Goal: Task Accomplishment & Management: Manage account settings

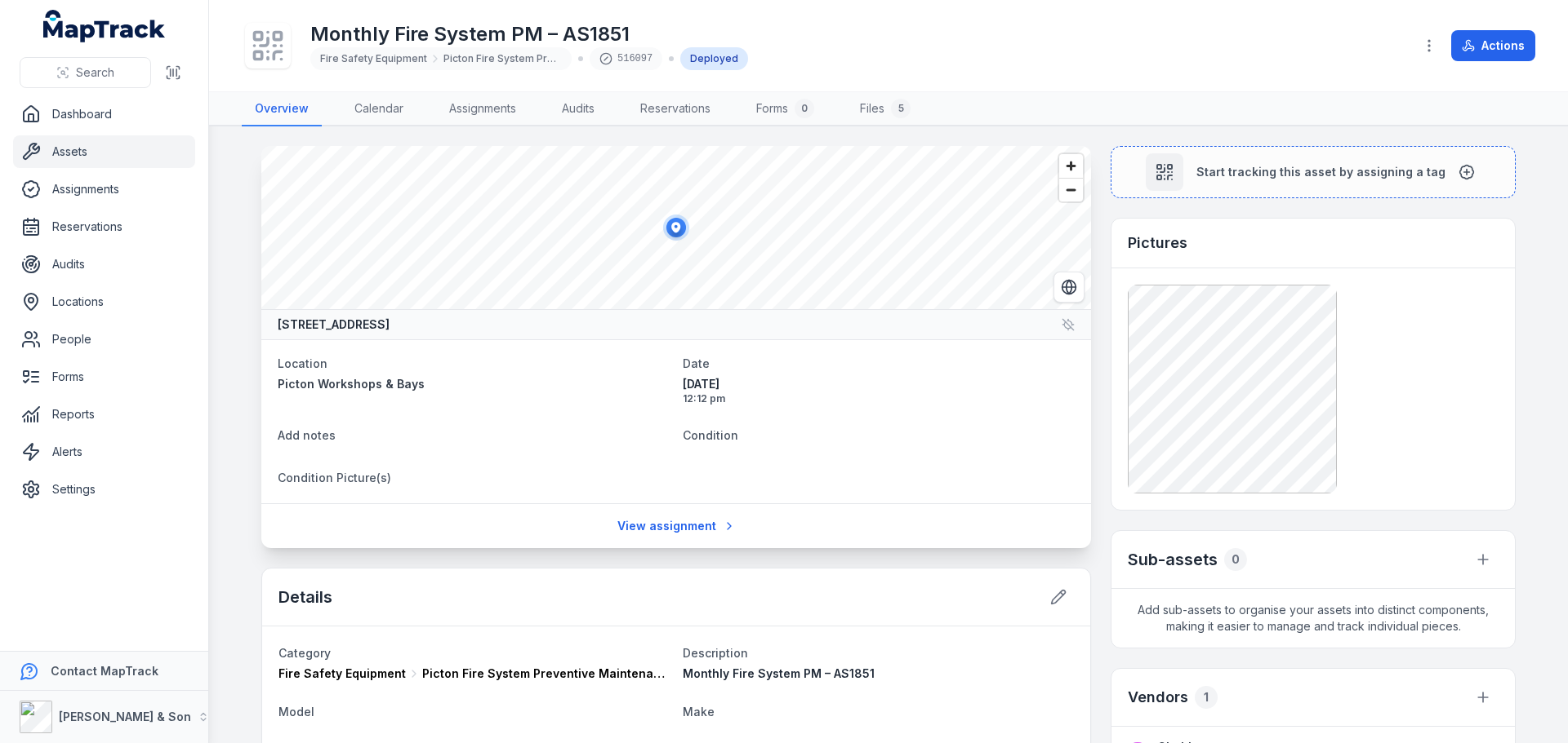
scroll to position [181, 0]
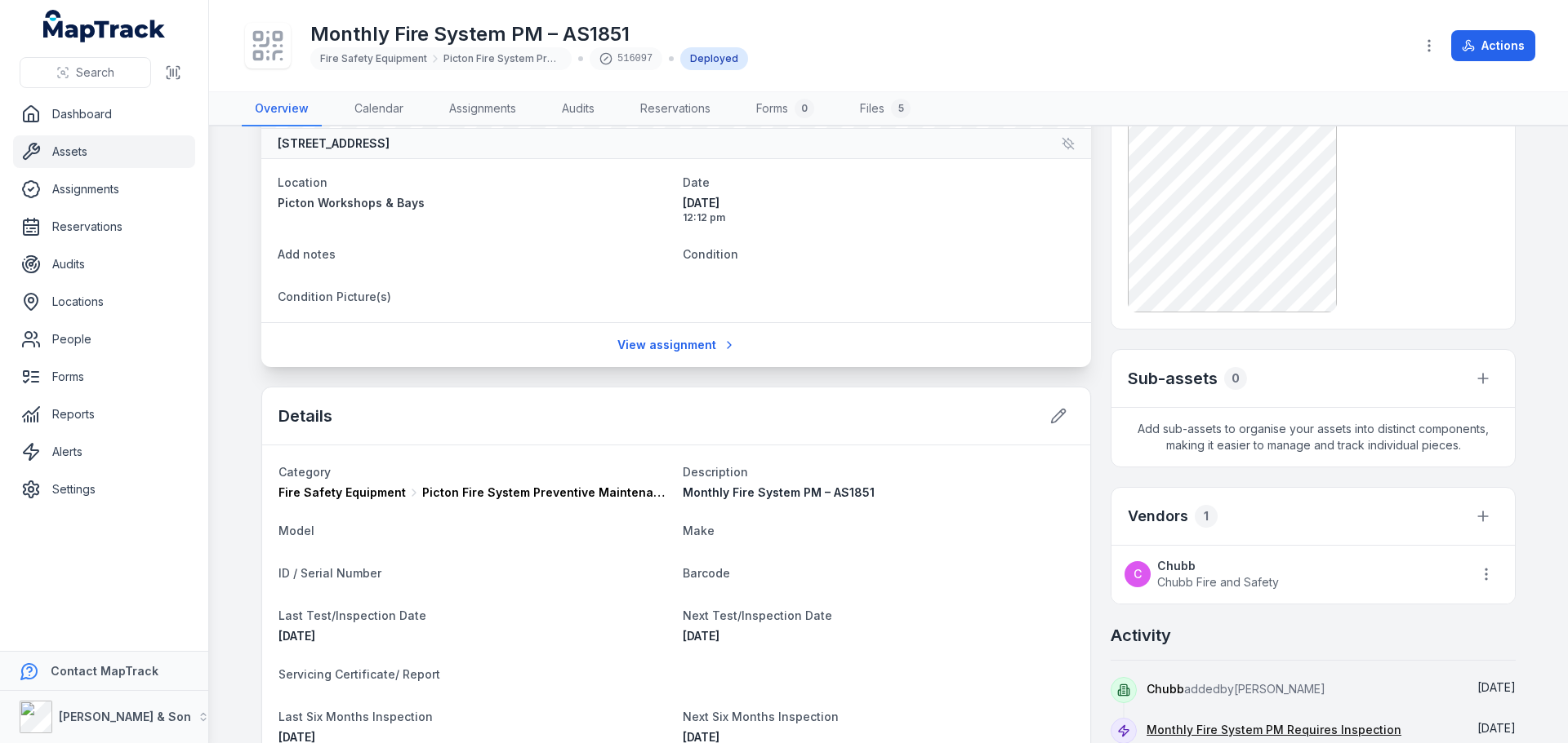
click at [1185, 567] on strong "Chubb" at bounding box center [1218, 566] width 122 height 16
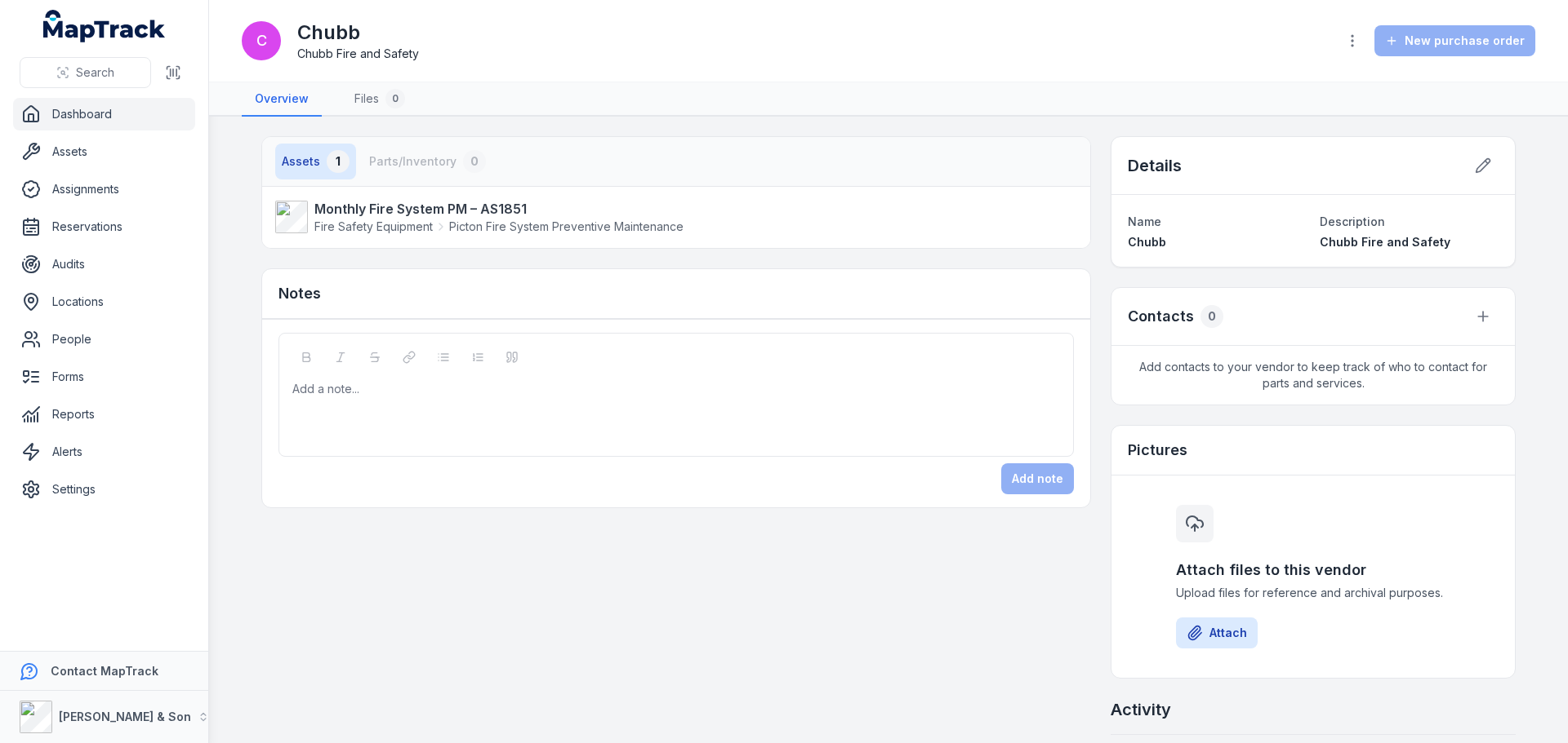
click at [146, 116] on link "Dashboard" at bounding box center [104, 115] width 182 height 33
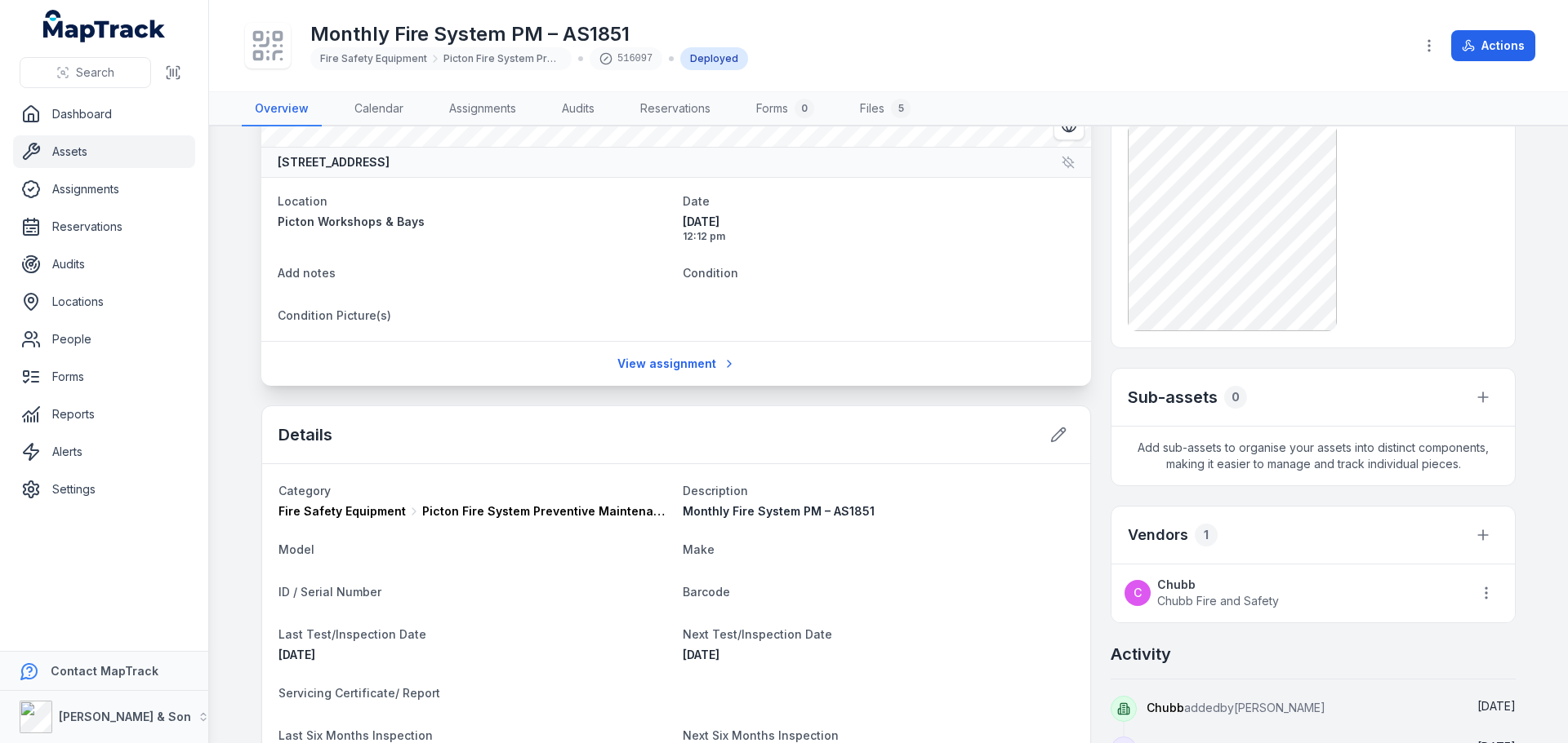
scroll to position [163, 0]
click at [1483, 586] on icon "button" at bounding box center [1485, 592] width 16 height 16
click at [1483, 587] on icon "button" at bounding box center [1485, 592] width 16 height 16
click at [1483, 532] on icon at bounding box center [1482, 534] width 16 height 16
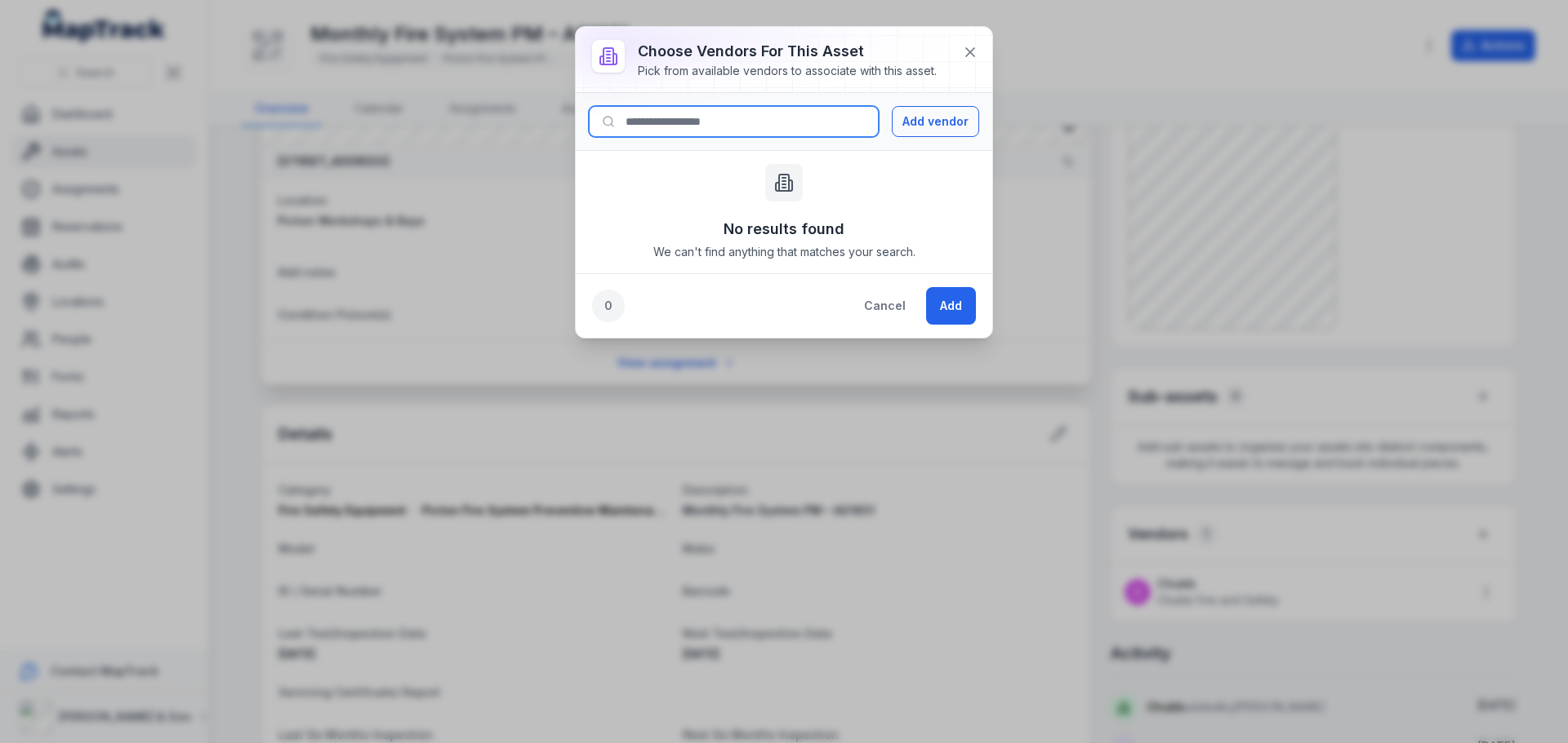
click at [799, 109] on input at bounding box center [733, 121] width 290 height 31
type input "*"
click at [966, 49] on icon at bounding box center [970, 52] width 8 height 8
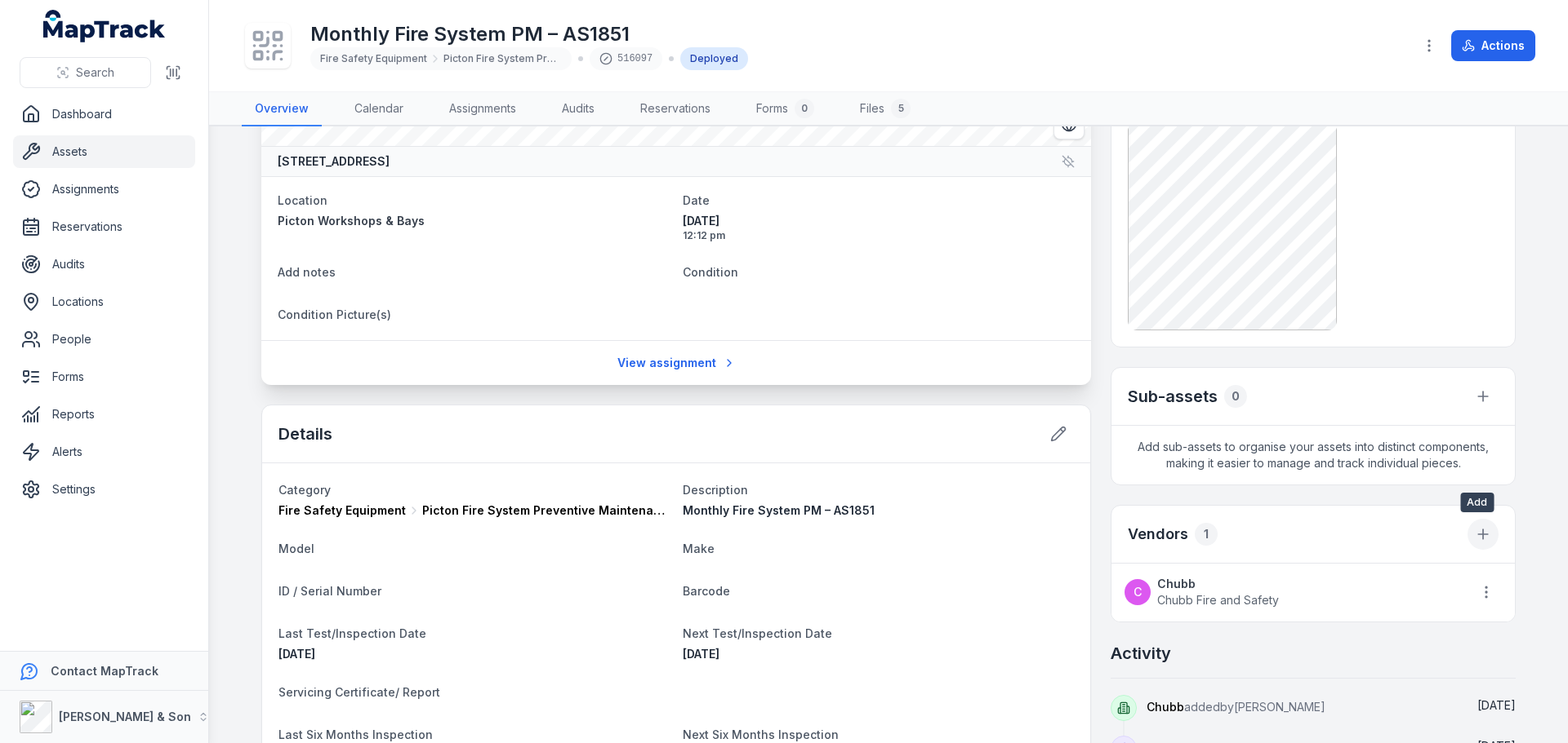
click at [1475, 534] on icon at bounding box center [1482, 534] width 16 height 16
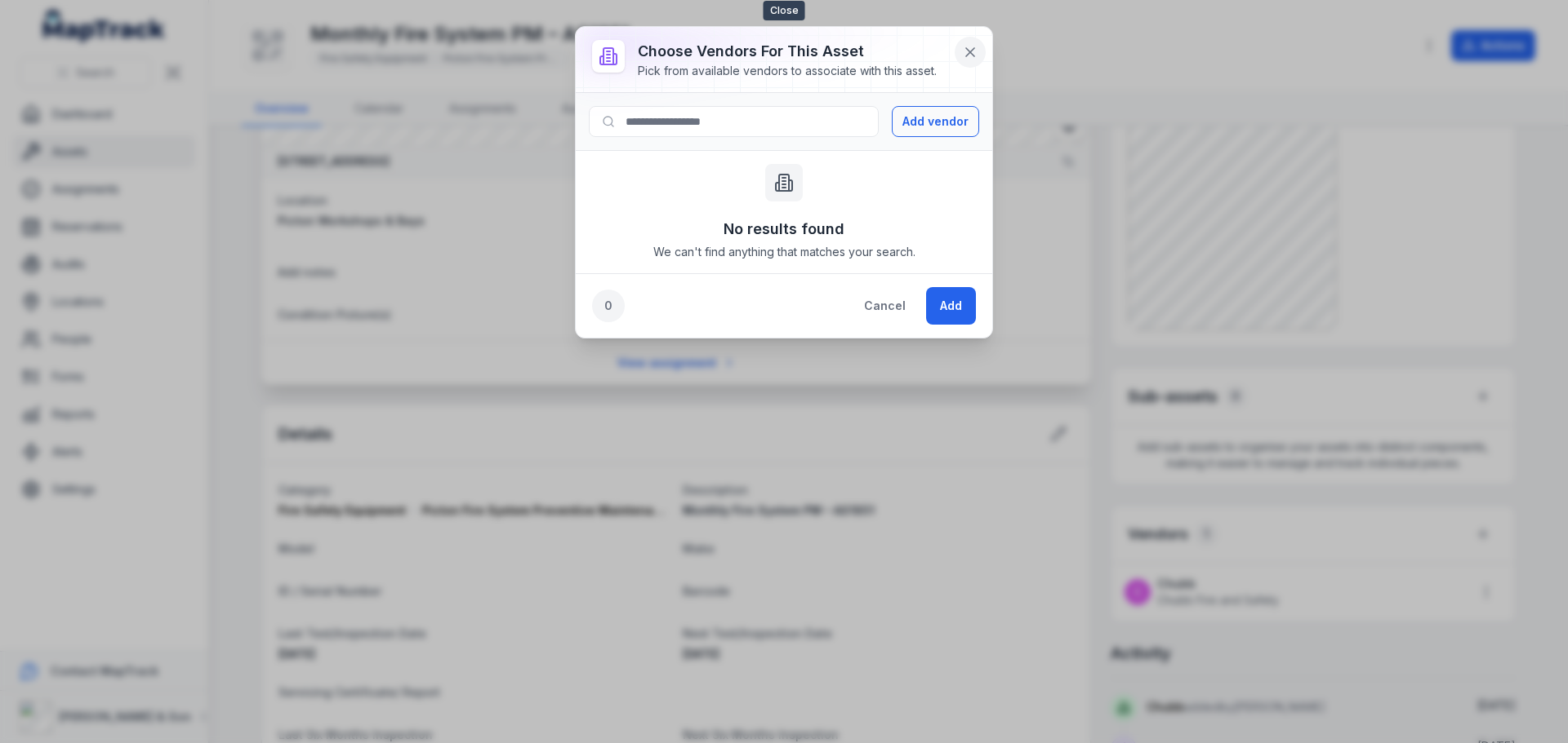
click at [960, 49] on button at bounding box center [970, 52] width 31 height 31
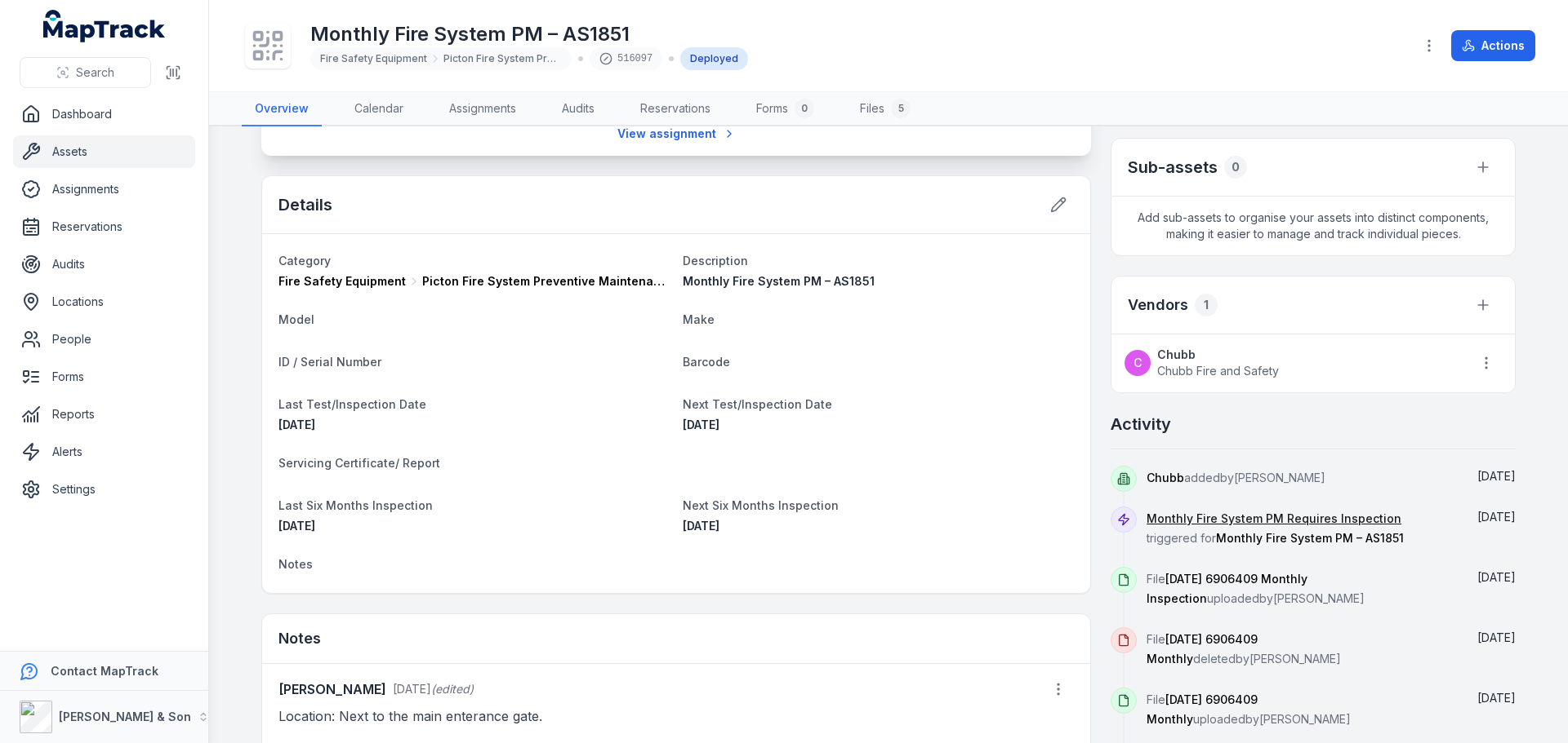
scroll to position [408, 0]
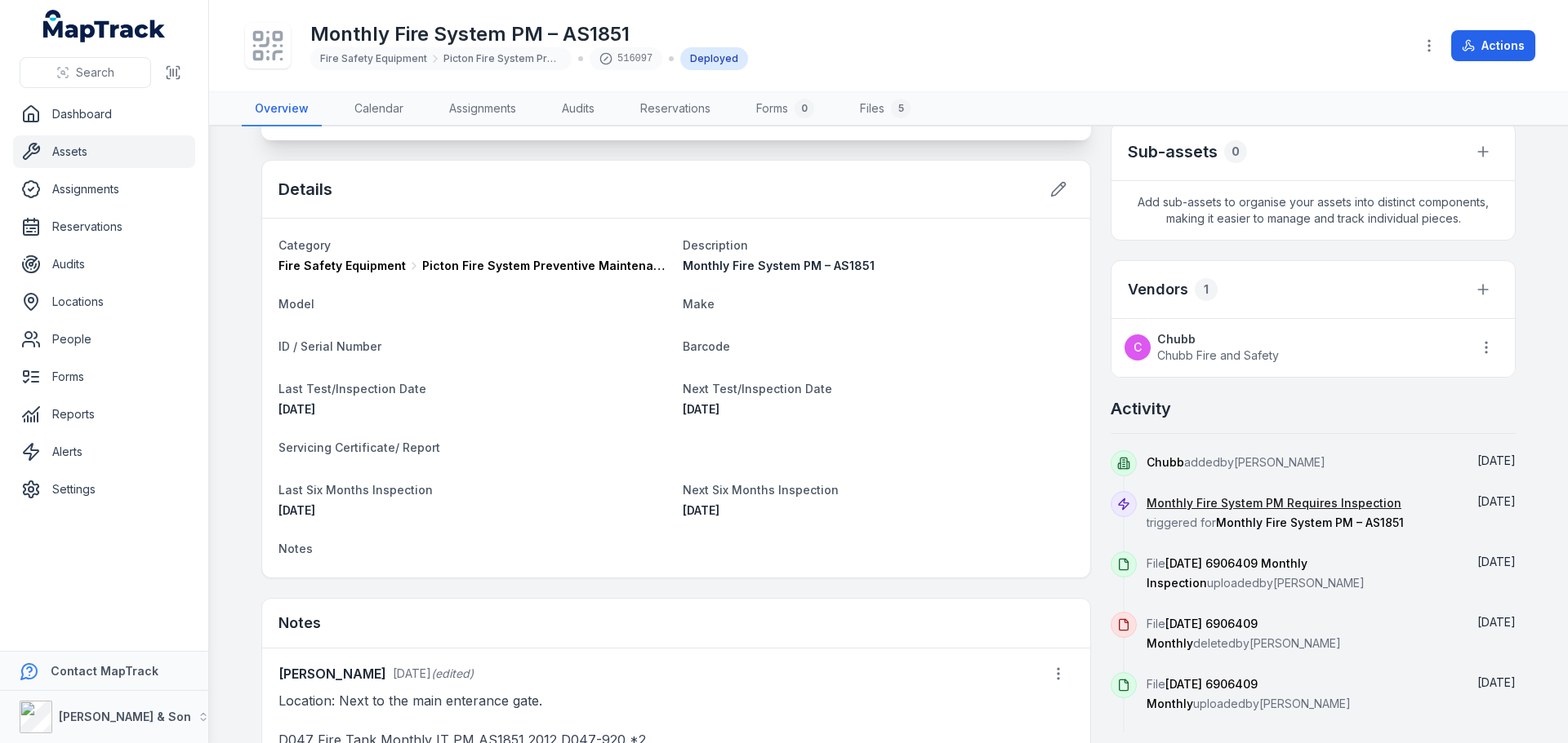
click at [1297, 384] on div "Start tracking this asset by assigning a tag Pictures Sub-assets 0 Add sub-asse…" at bounding box center [1312, 252] width 405 height 1029
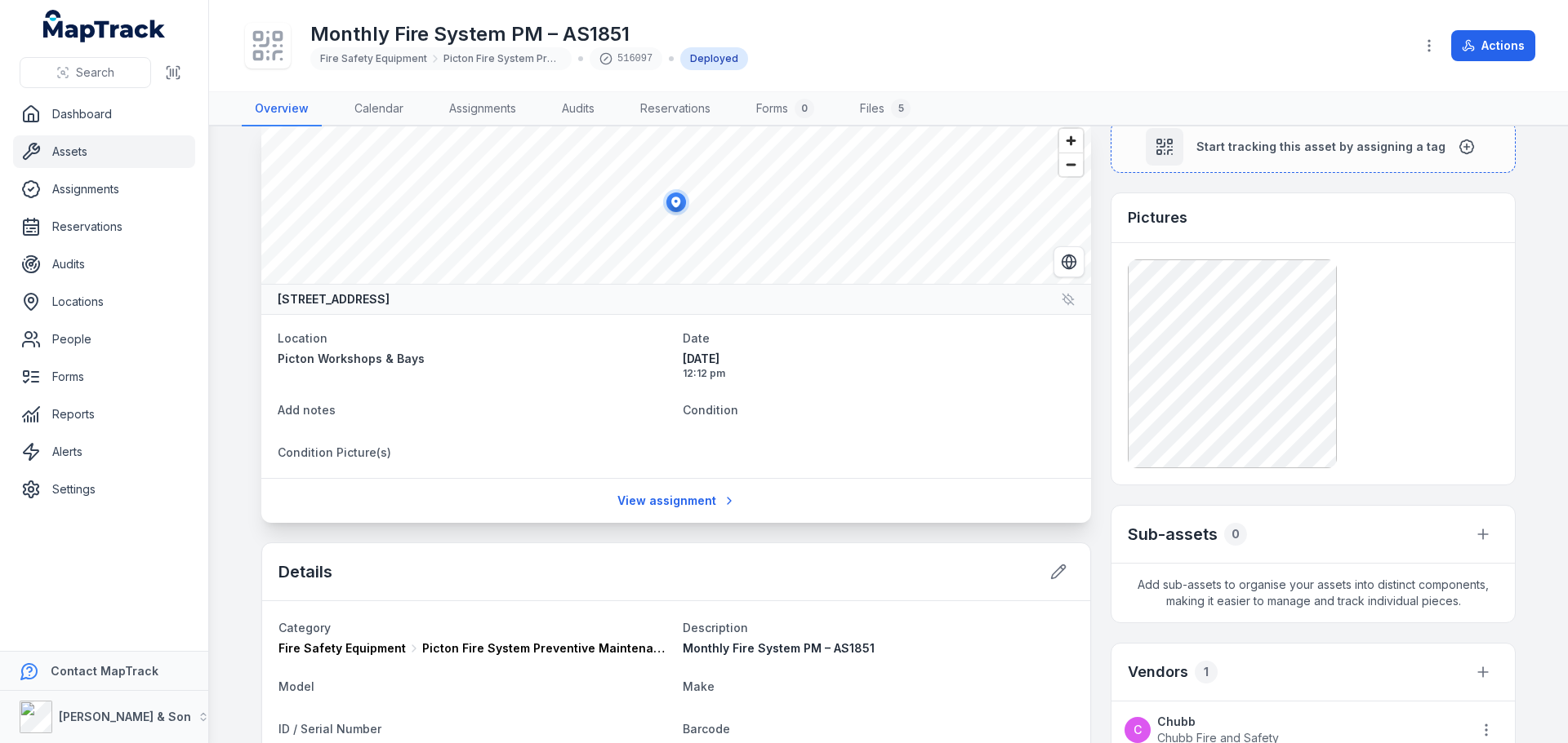
scroll to position [0, 0]
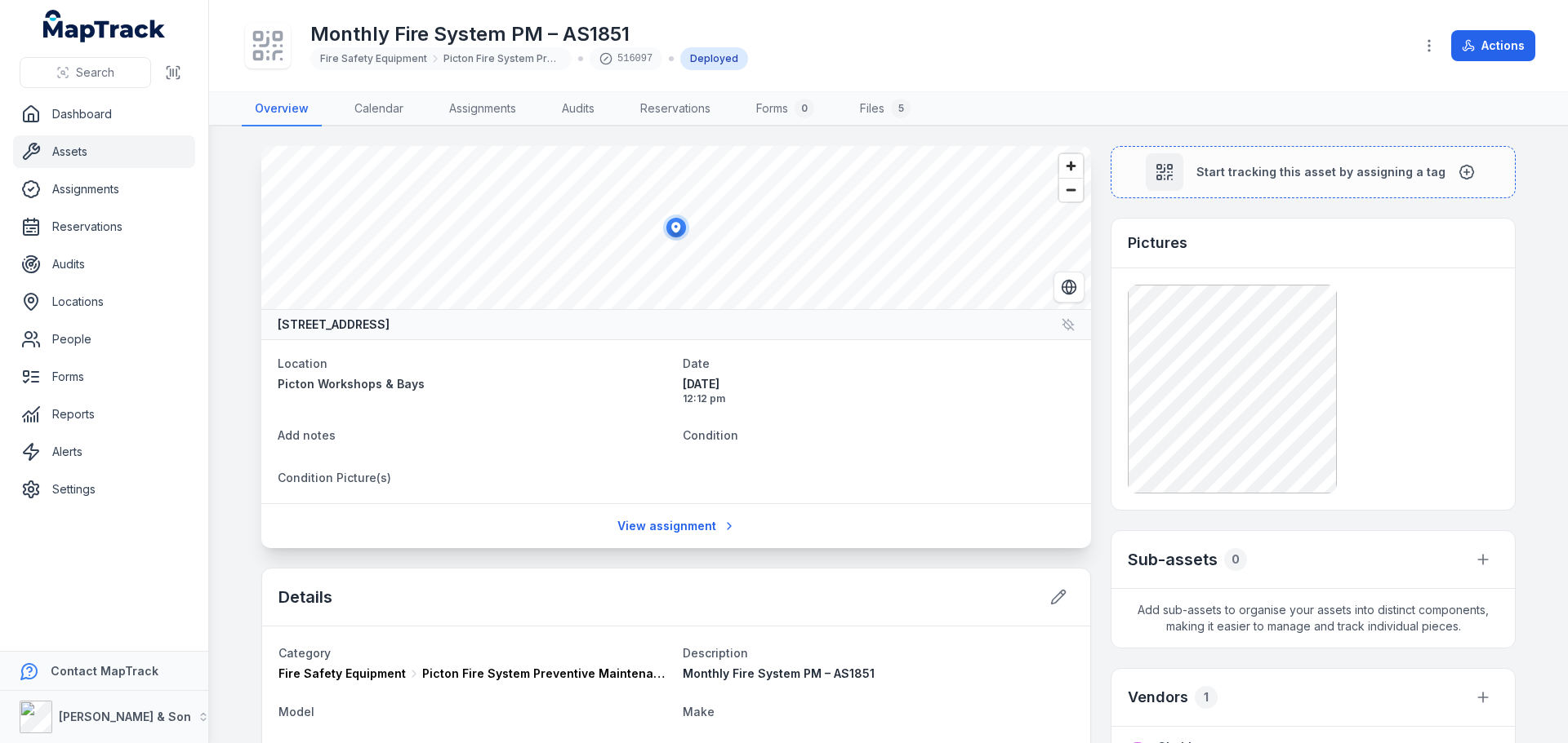
click at [627, 427] on dt "Add notes" at bounding box center [473, 435] width 392 height 19
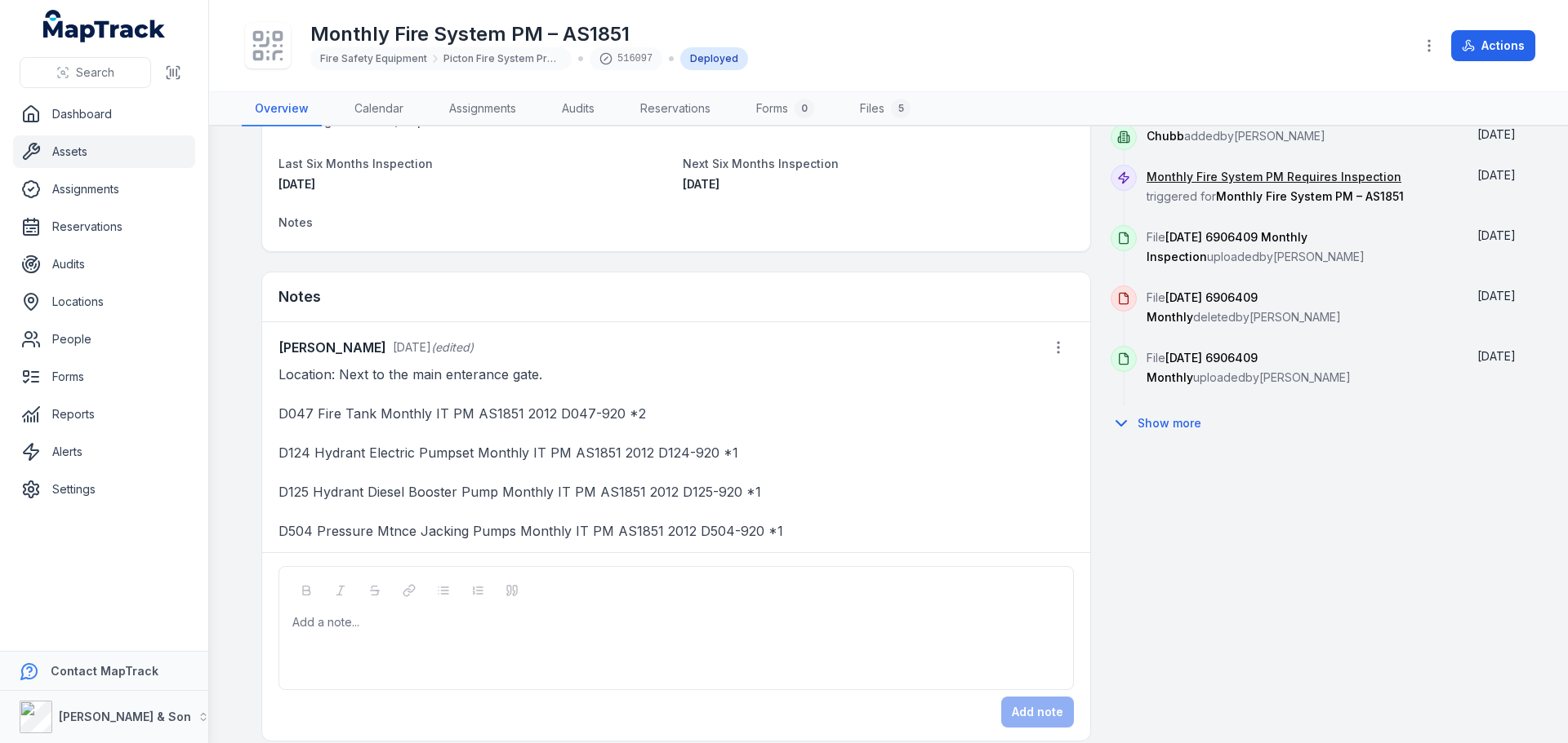
scroll to position [753, 0]
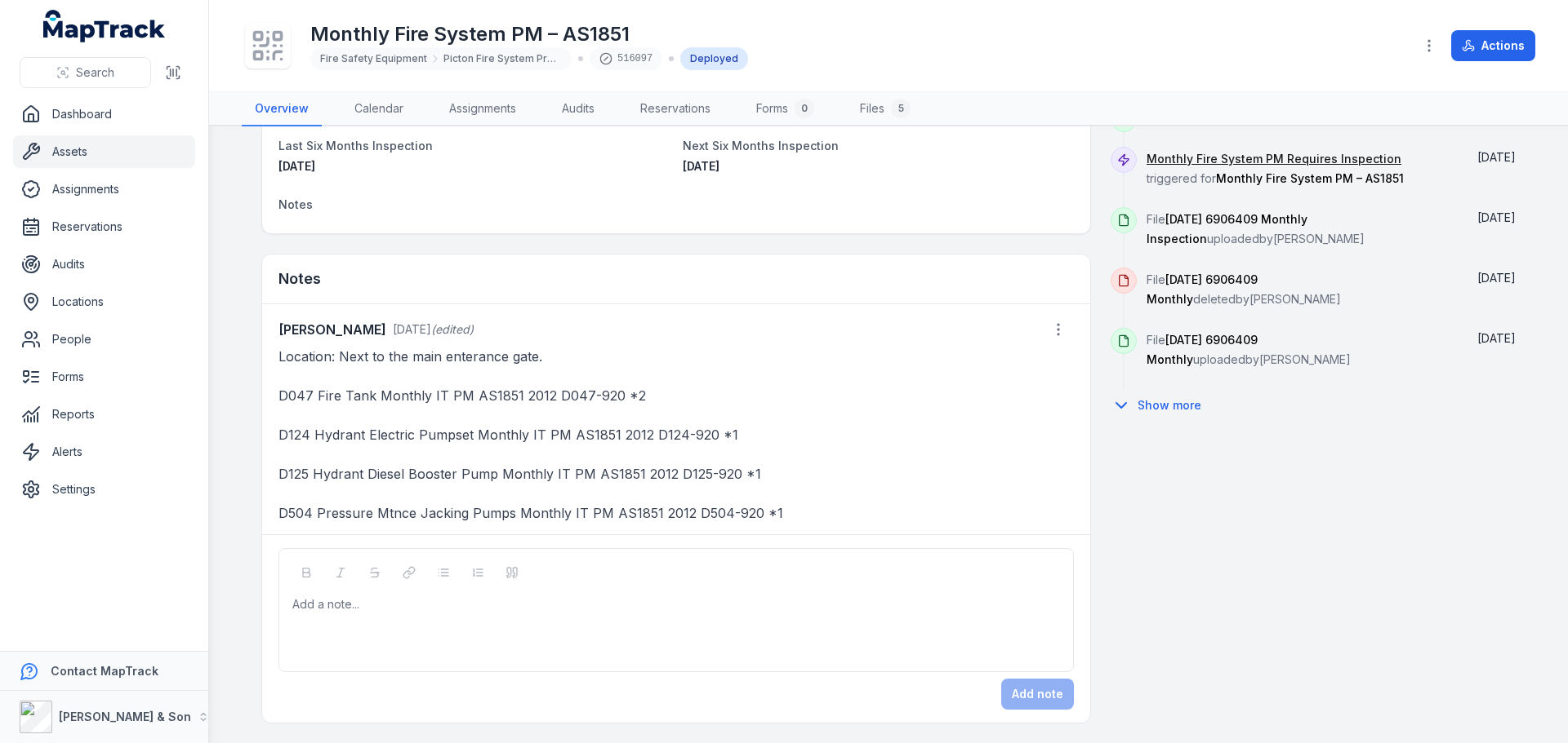
click at [506, 625] on div "Add a note..." at bounding box center [676, 629] width 768 height 66
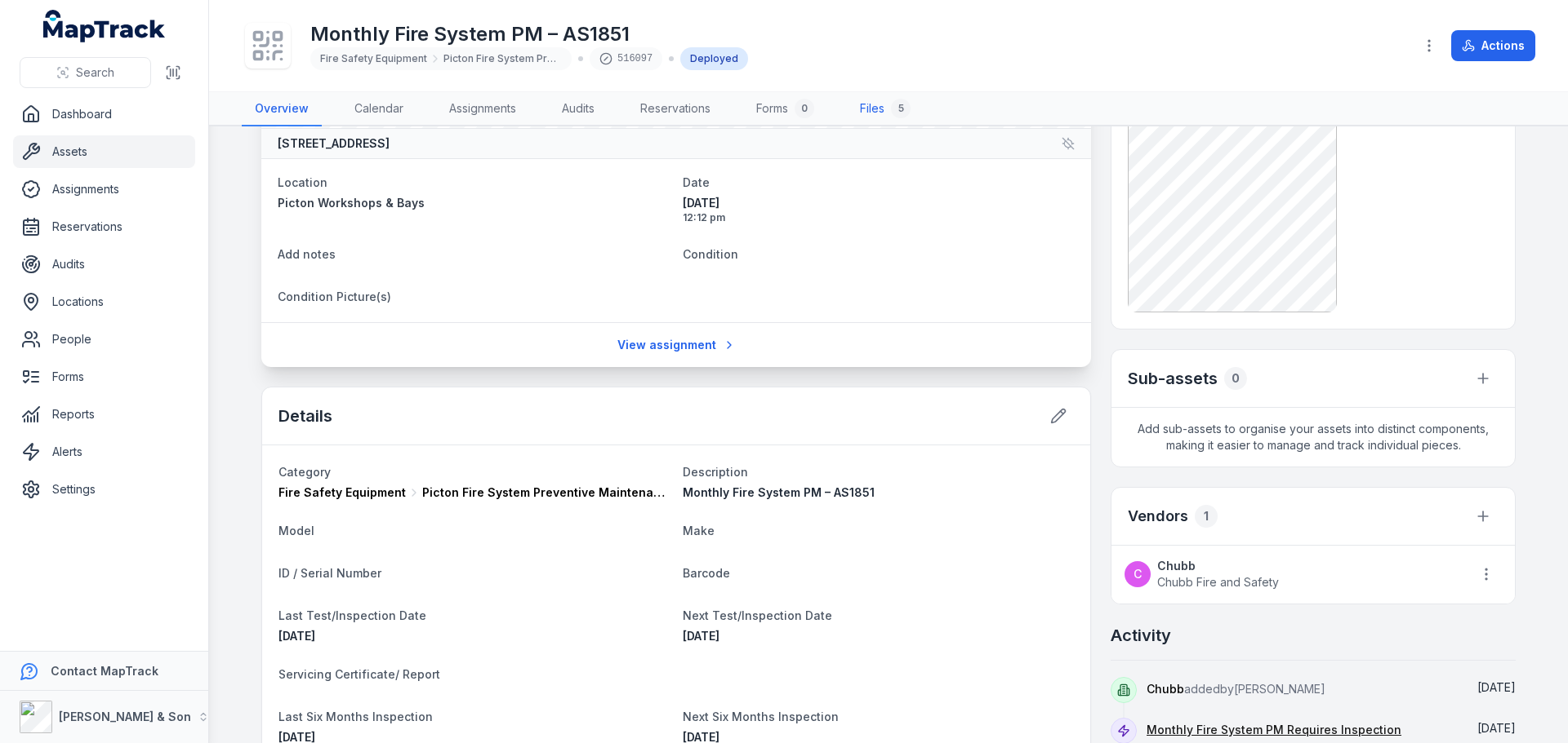
click at [870, 107] on link "Files 5" at bounding box center [885, 110] width 77 height 35
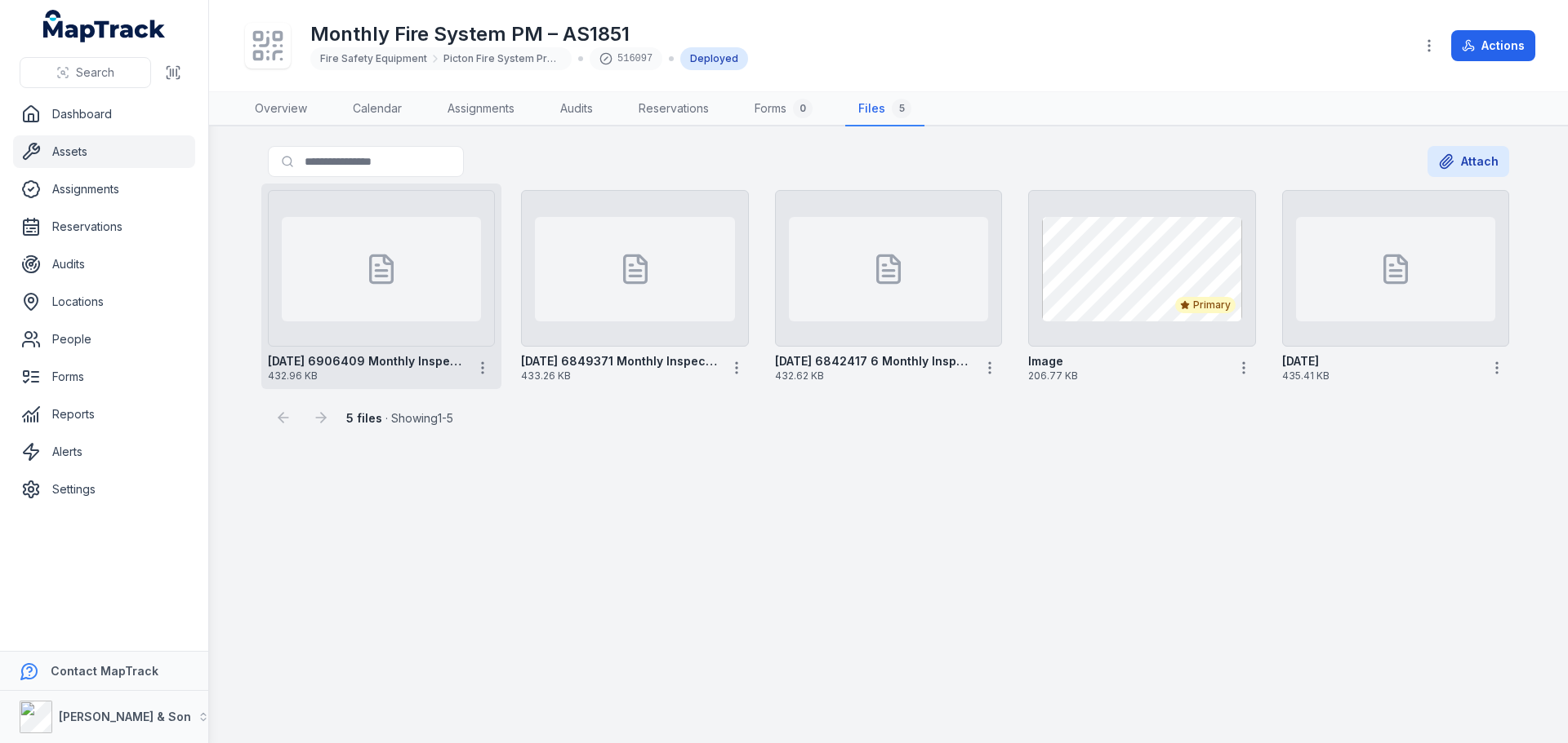
click at [328, 249] on div at bounding box center [381, 269] width 200 height 104
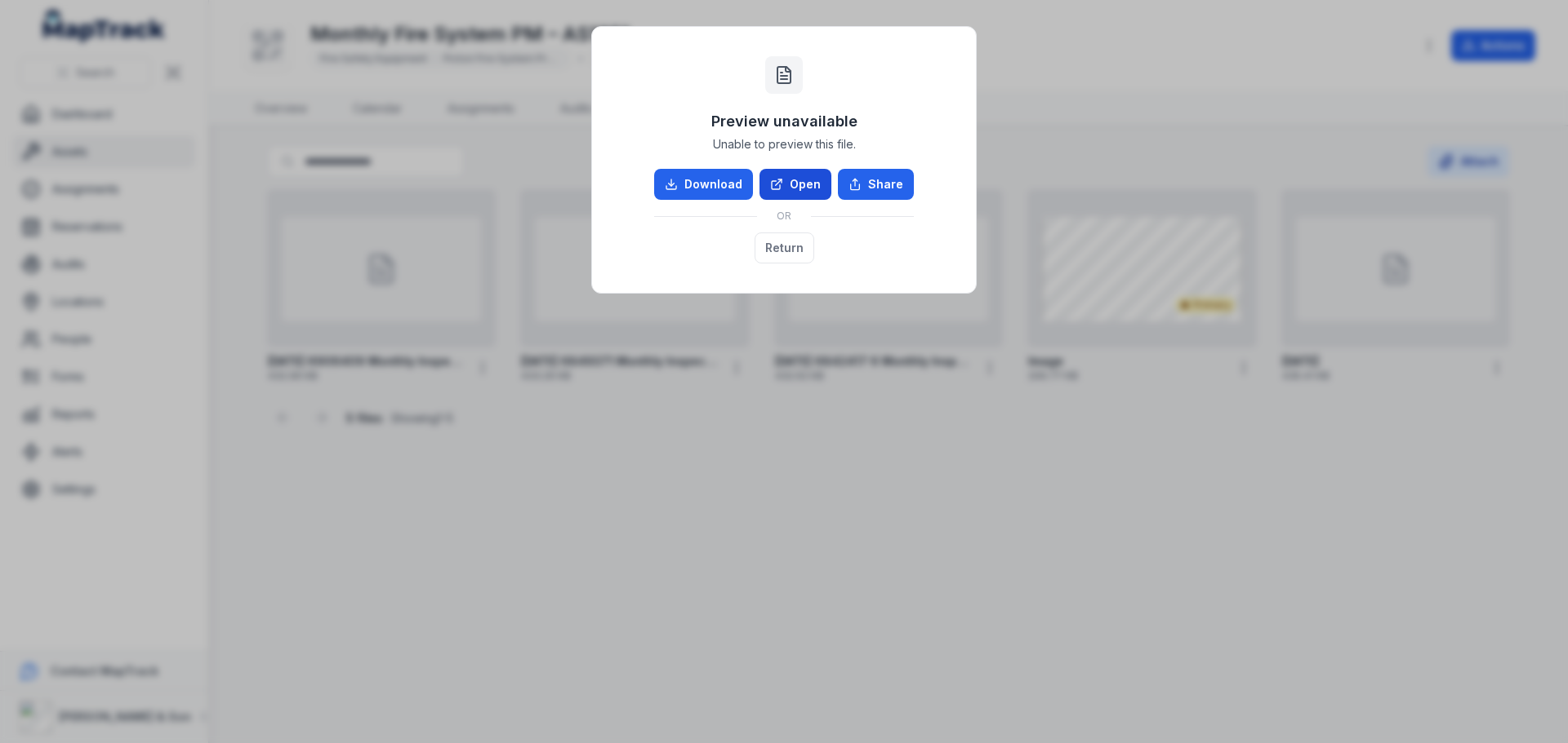
click at [820, 184] on link "Open" at bounding box center [795, 184] width 72 height 31
click at [773, 252] on button "Return" at bounding box center [784, 248] width 60 height 31
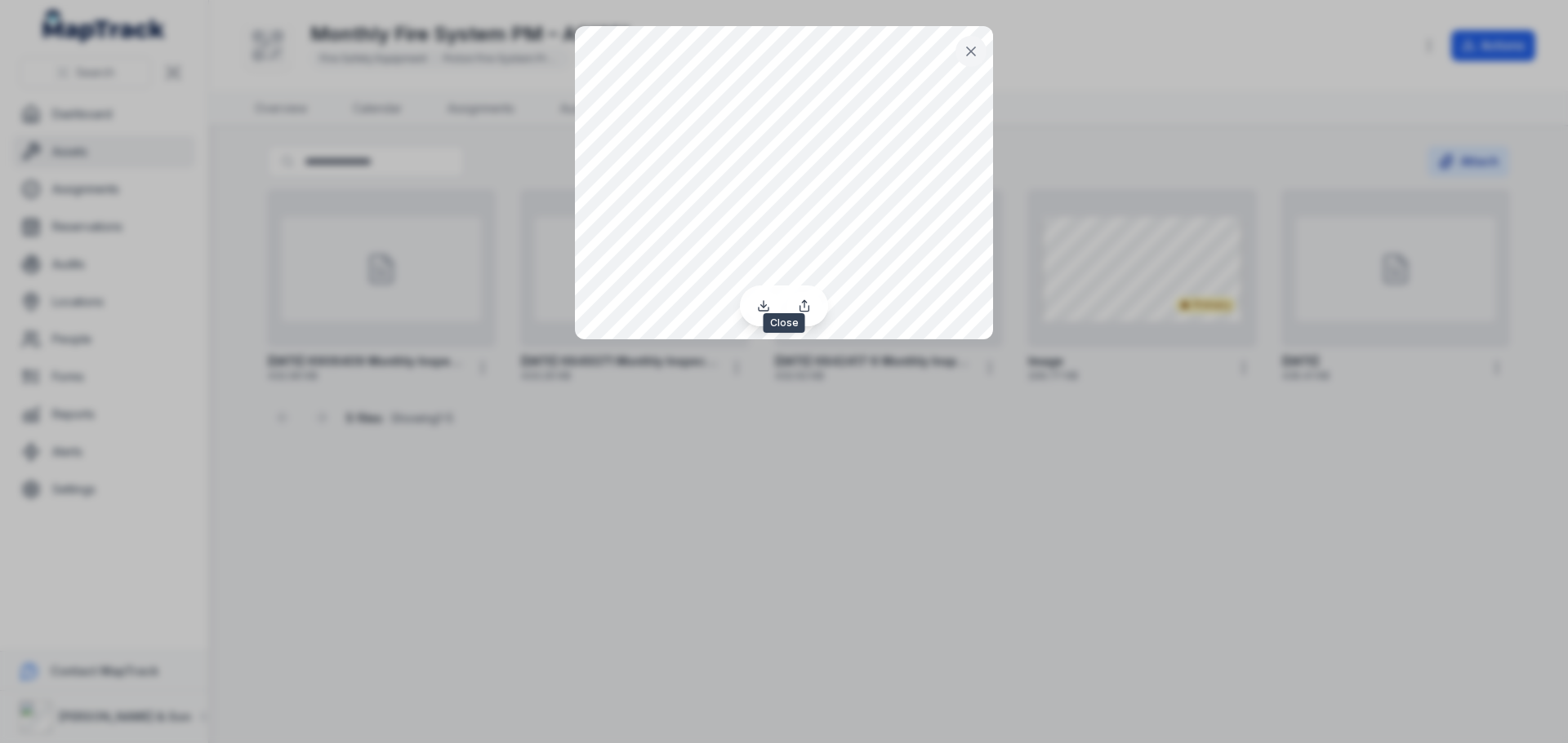
click at [969, 62] on button at bounding box center [971, 51] width 31 height 31
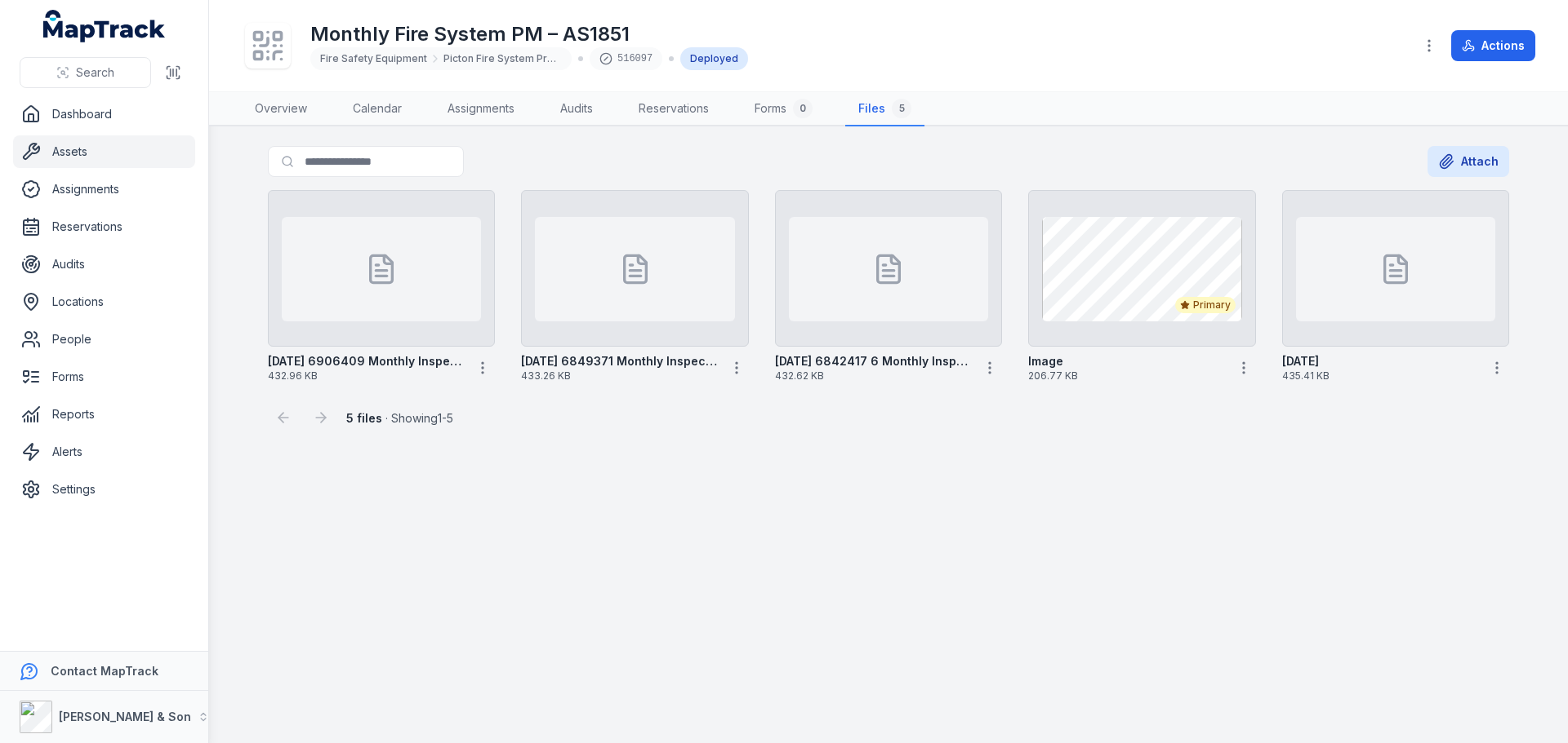
click at [987, 42] on div "Monthly Fire System PM – AS1851 Fire Safety Equipment Picton Fire System Preven…" at bounding box center [821, 45] width 1158 height 52
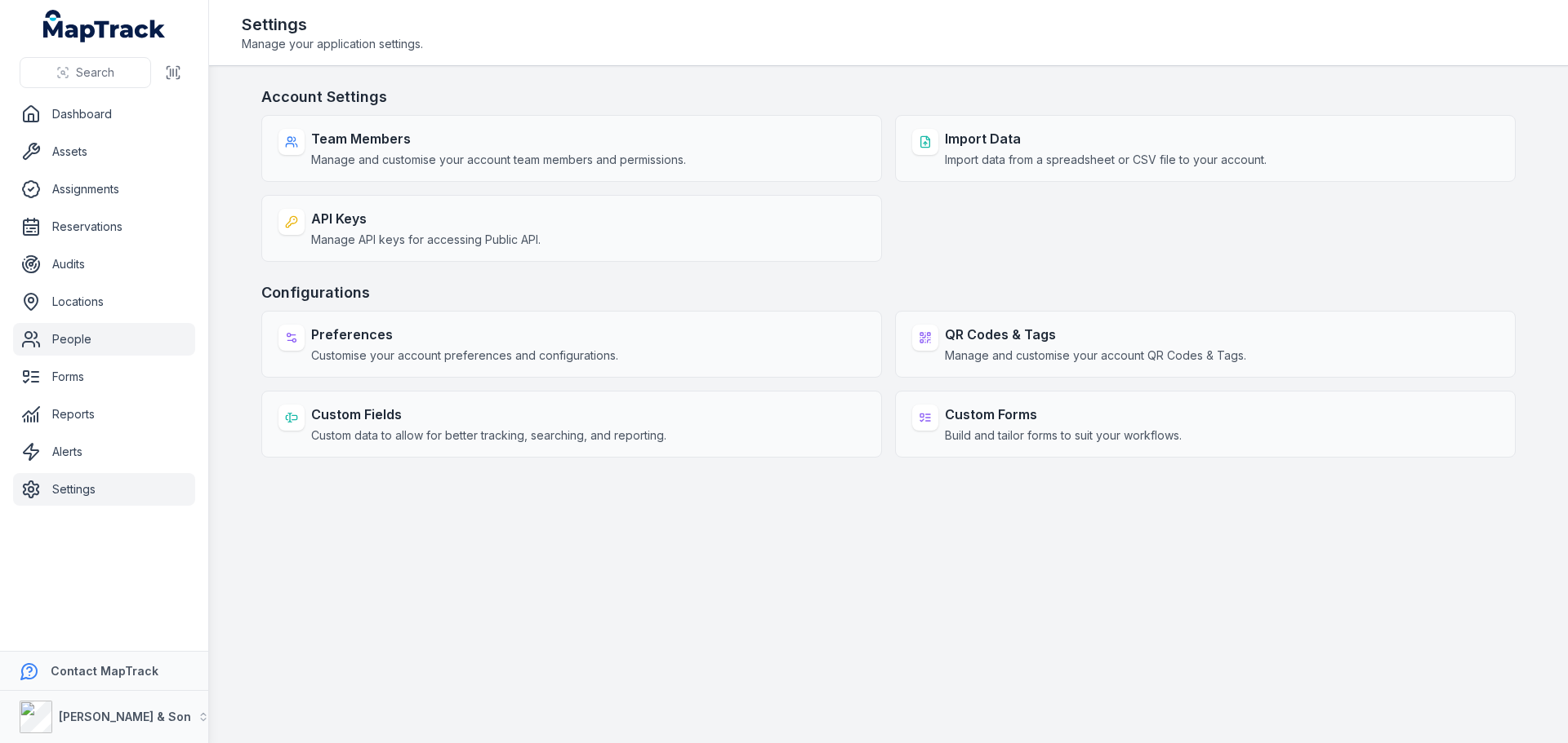
click at [108, 349] on link "People" at bounding box center [104, 339] width 182 height 33
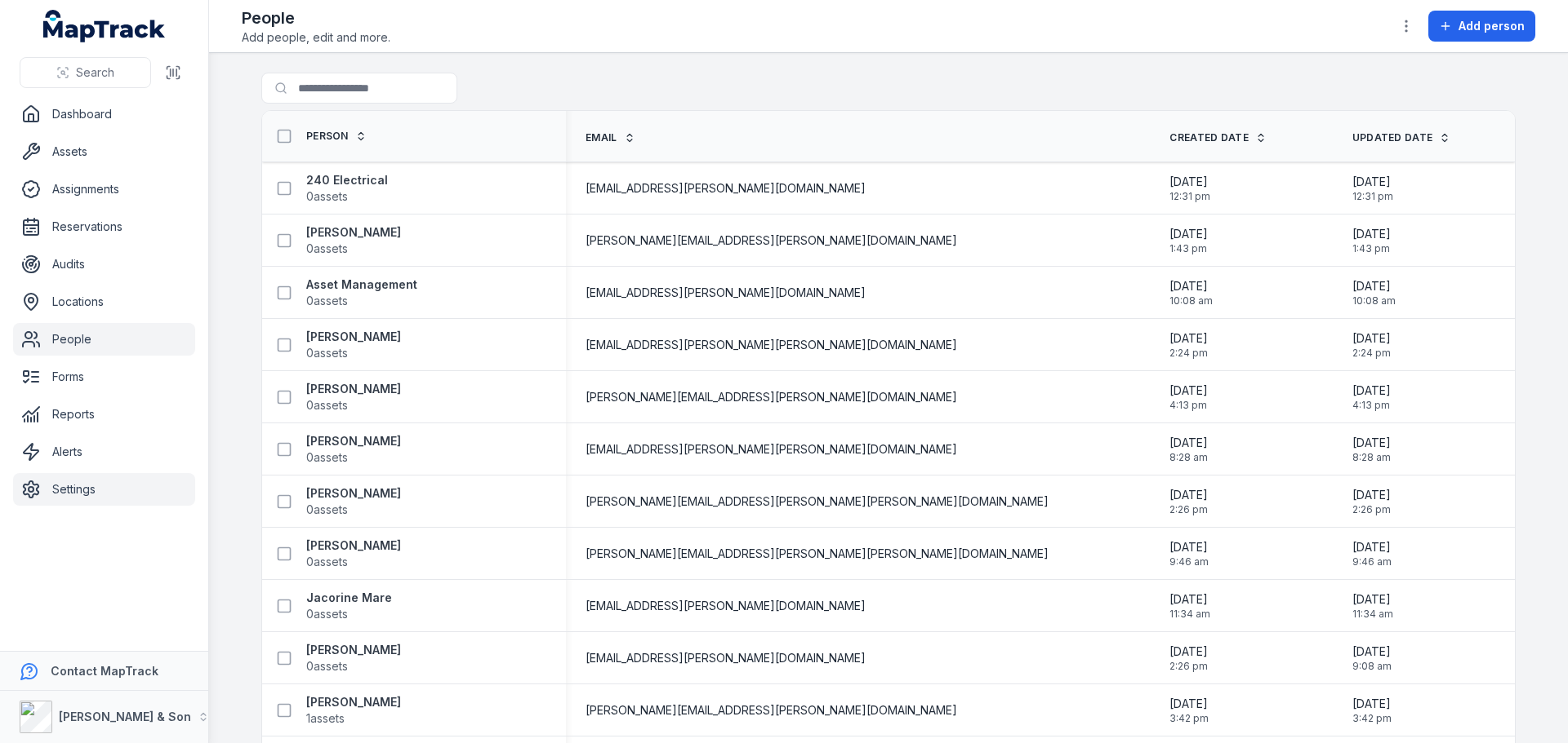
click at [98, 490] on link "Settings" at bounding box center [104, 490] width 182 height 33
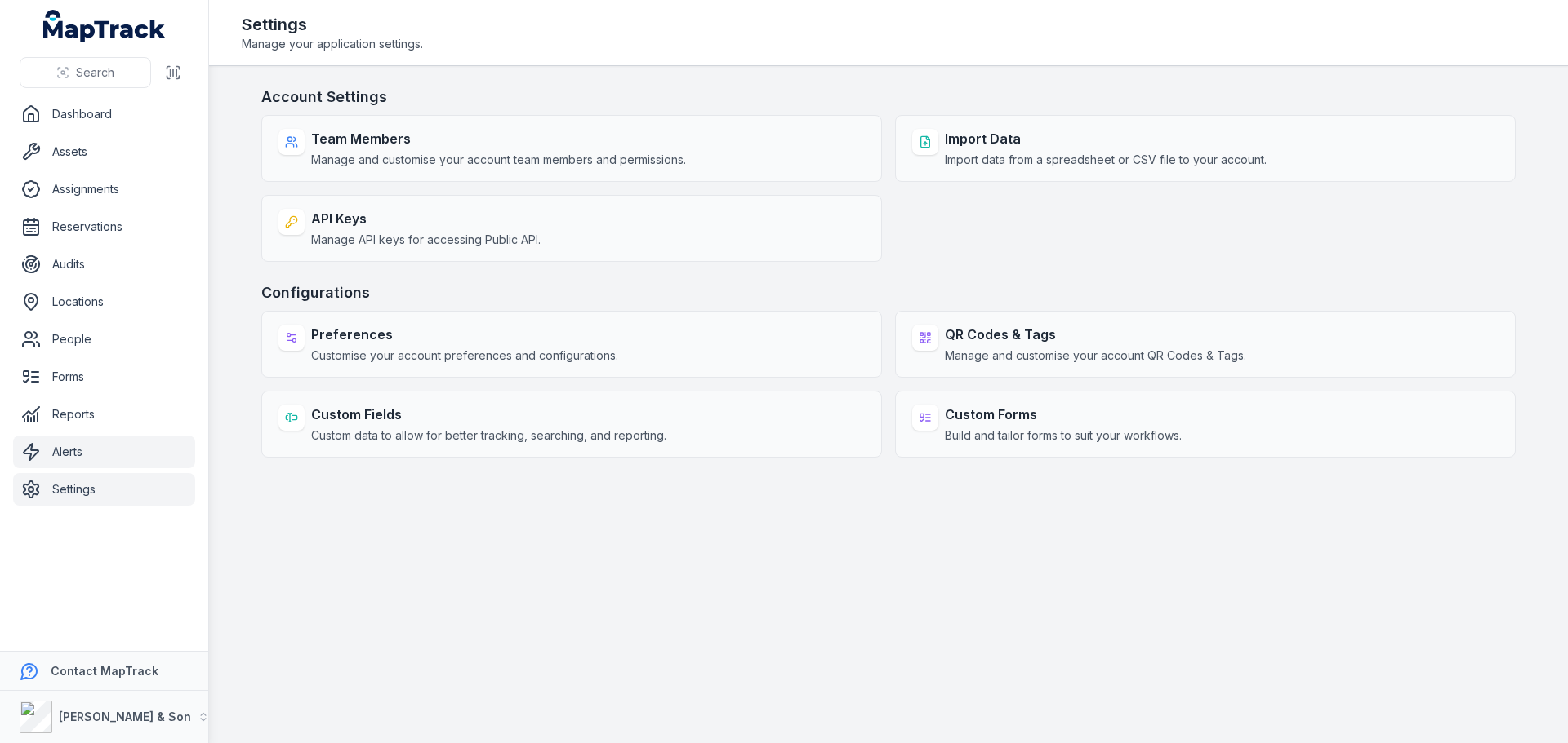
click at [88, 464] on link "Alerts" at bounding box center [104, 452] width 182 height 33
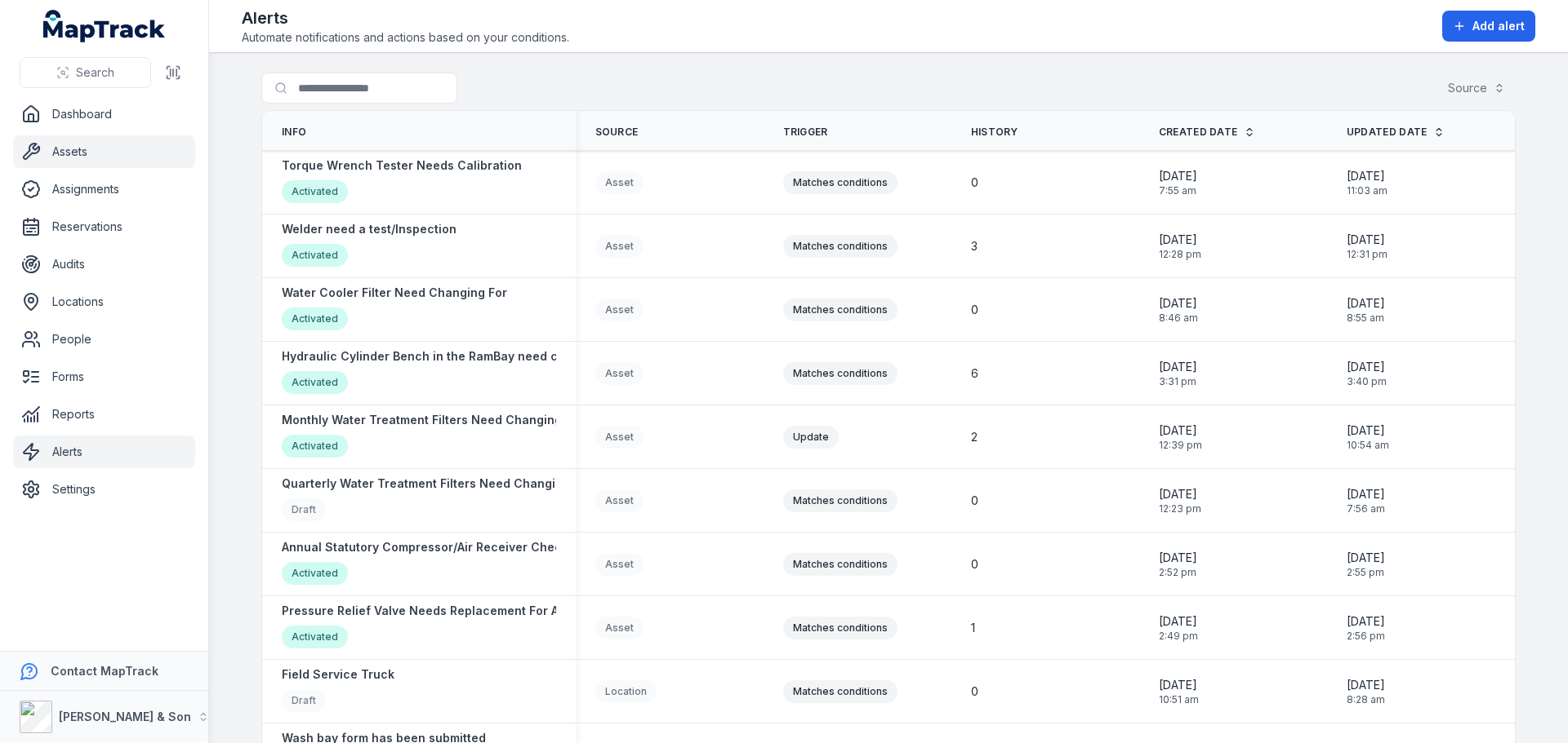
click at [102, 136] on link "Assets" at bounding box center [104, 152] width 182 height 33
click at [104, 114] on link "Dashboard" at bounding box center [104, 115] width 182 height 33
click at [133, 148] on link "Assets" at bounding box center [104, 152] width 182 height 33
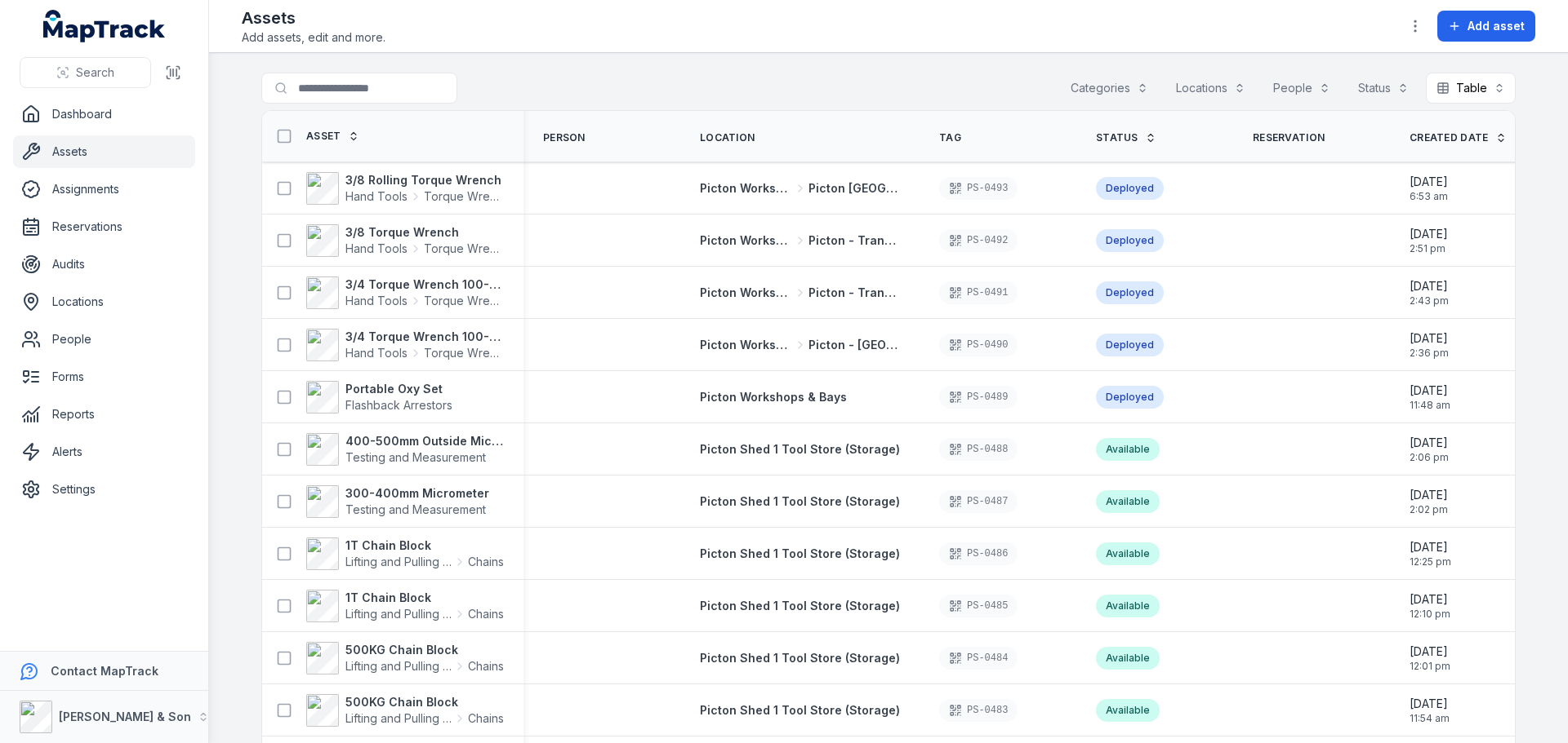
click at [1121, 83] on button "Categories" at bounding box center [1109, 88] width 98 height 31
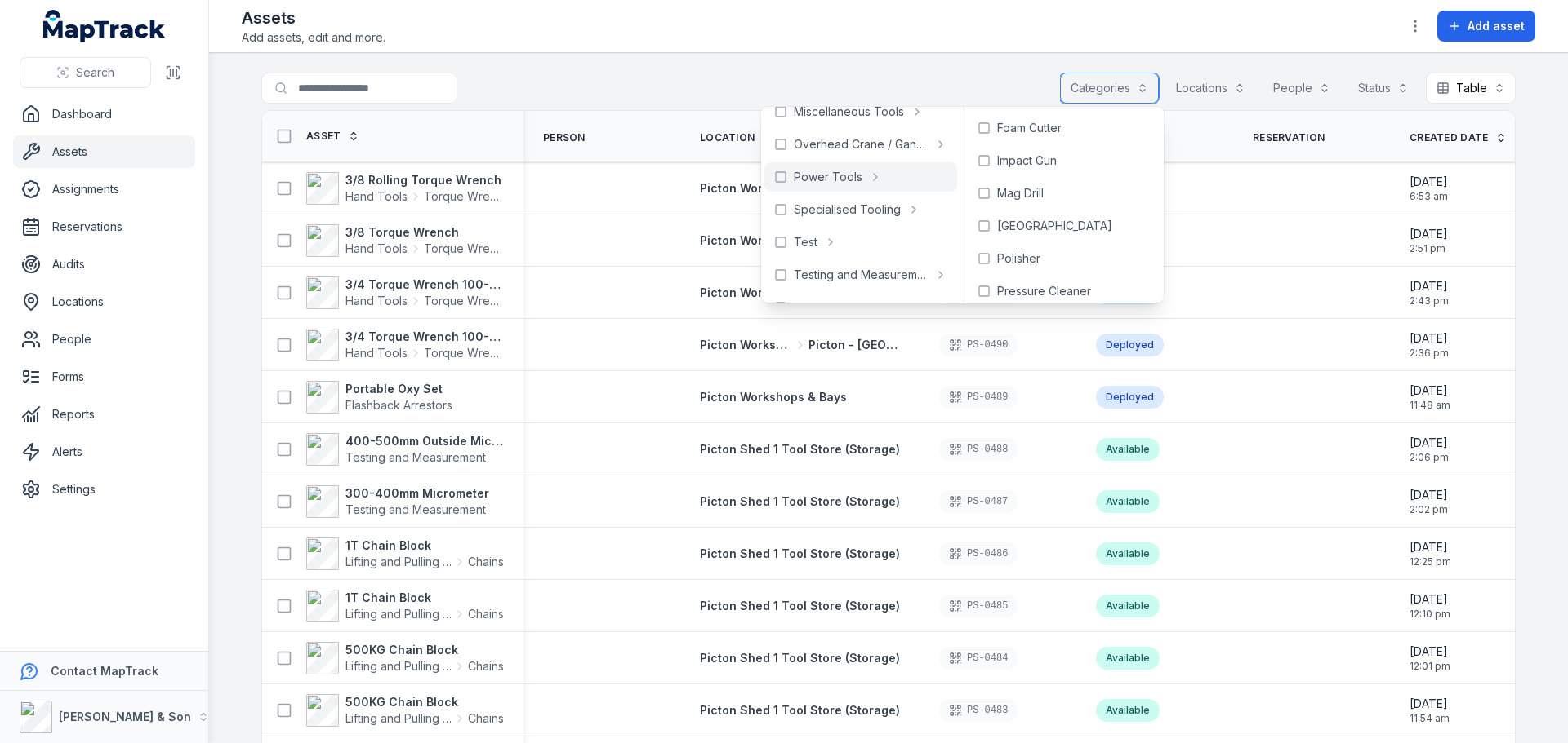
scroll to position [728, 0]
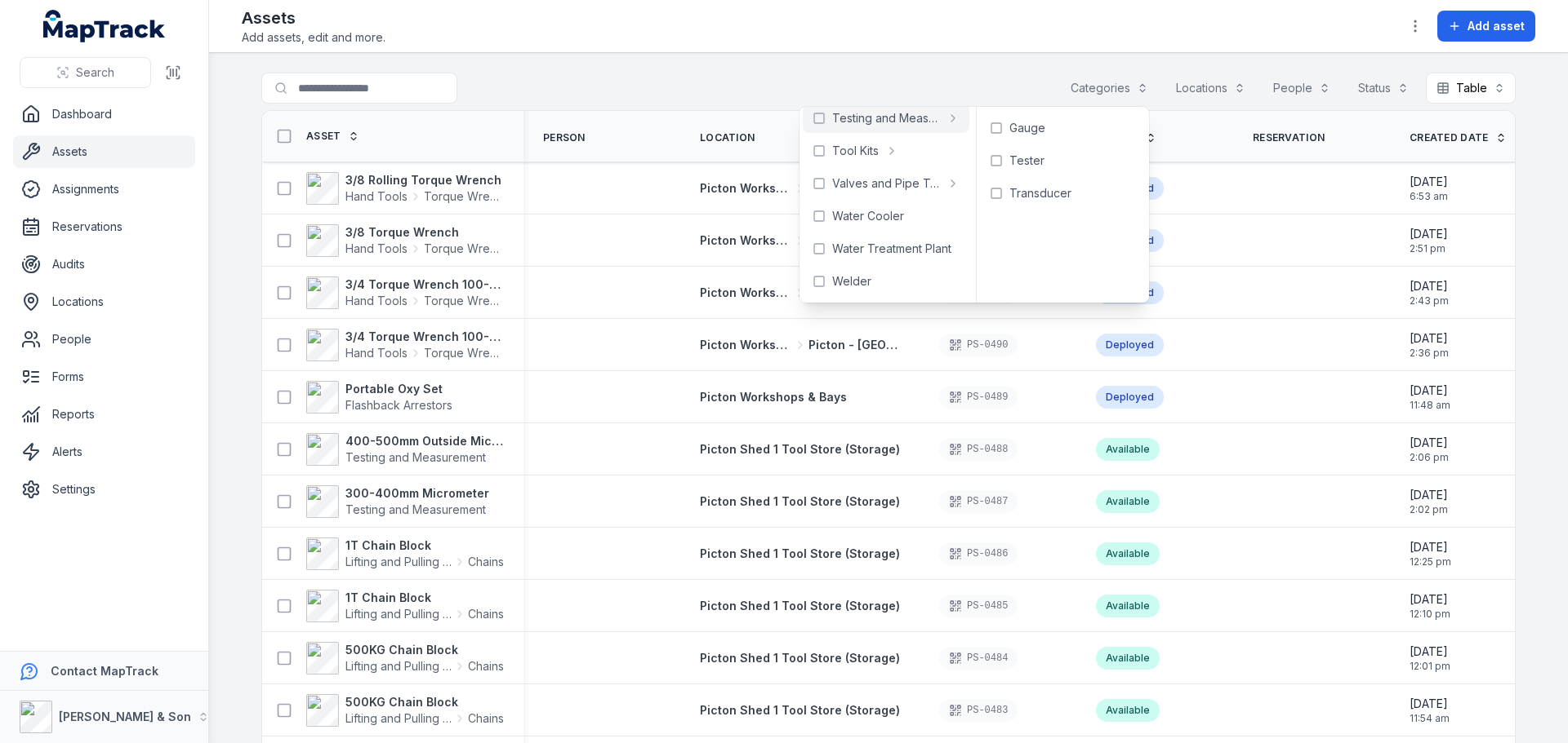
click at [893, 50] on header "Toggle Navigation Assets Add assets, edit and more. Add asset" at bounding box center [888, 26] width 1359 height 53
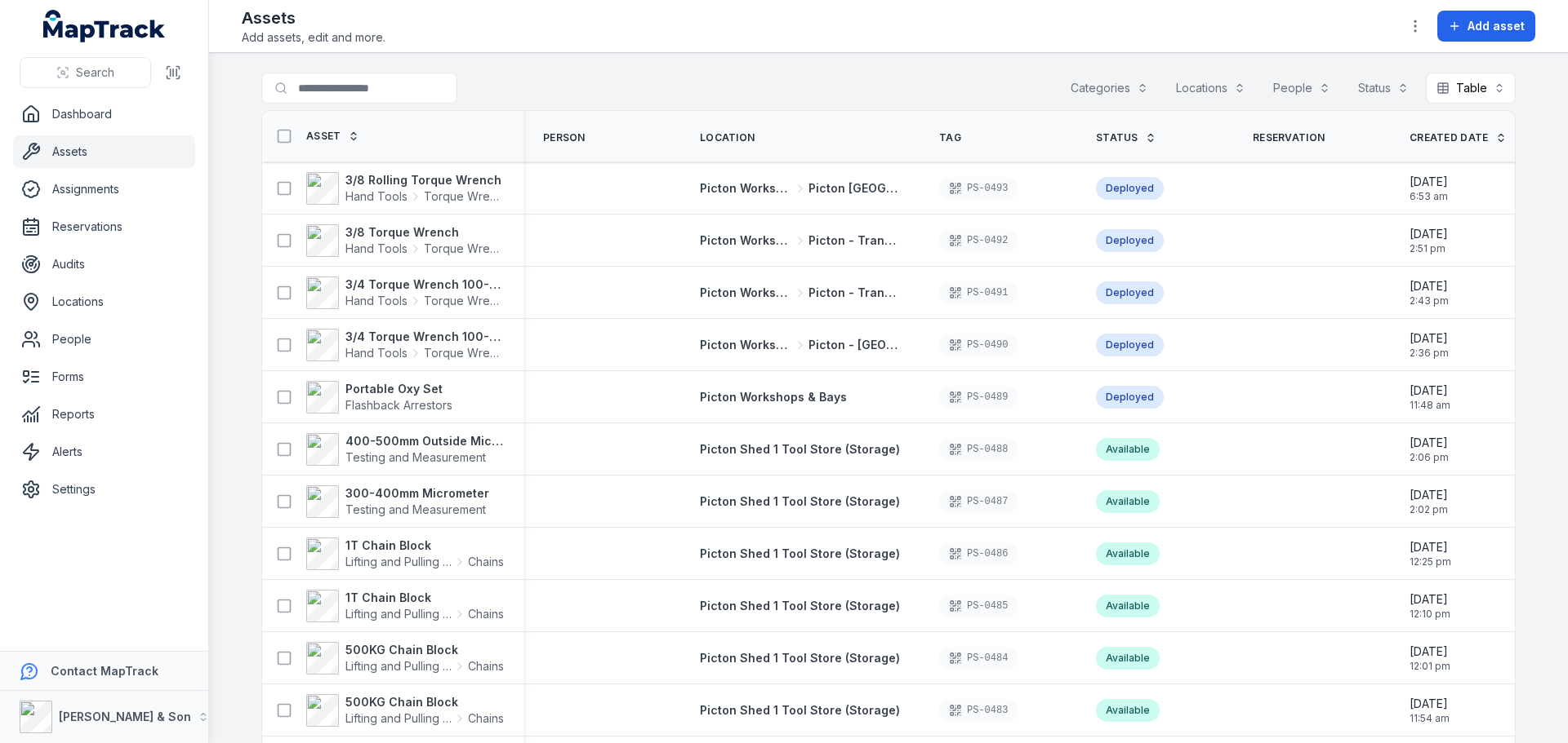
click at [1254, 93] on div "Categories Locations People Status Table *****" at bounding box center [1287, 88] width 455 height 31
click at [1234, 86] on button "Locations" at bounding box center [1210, 88] width 91 height 31
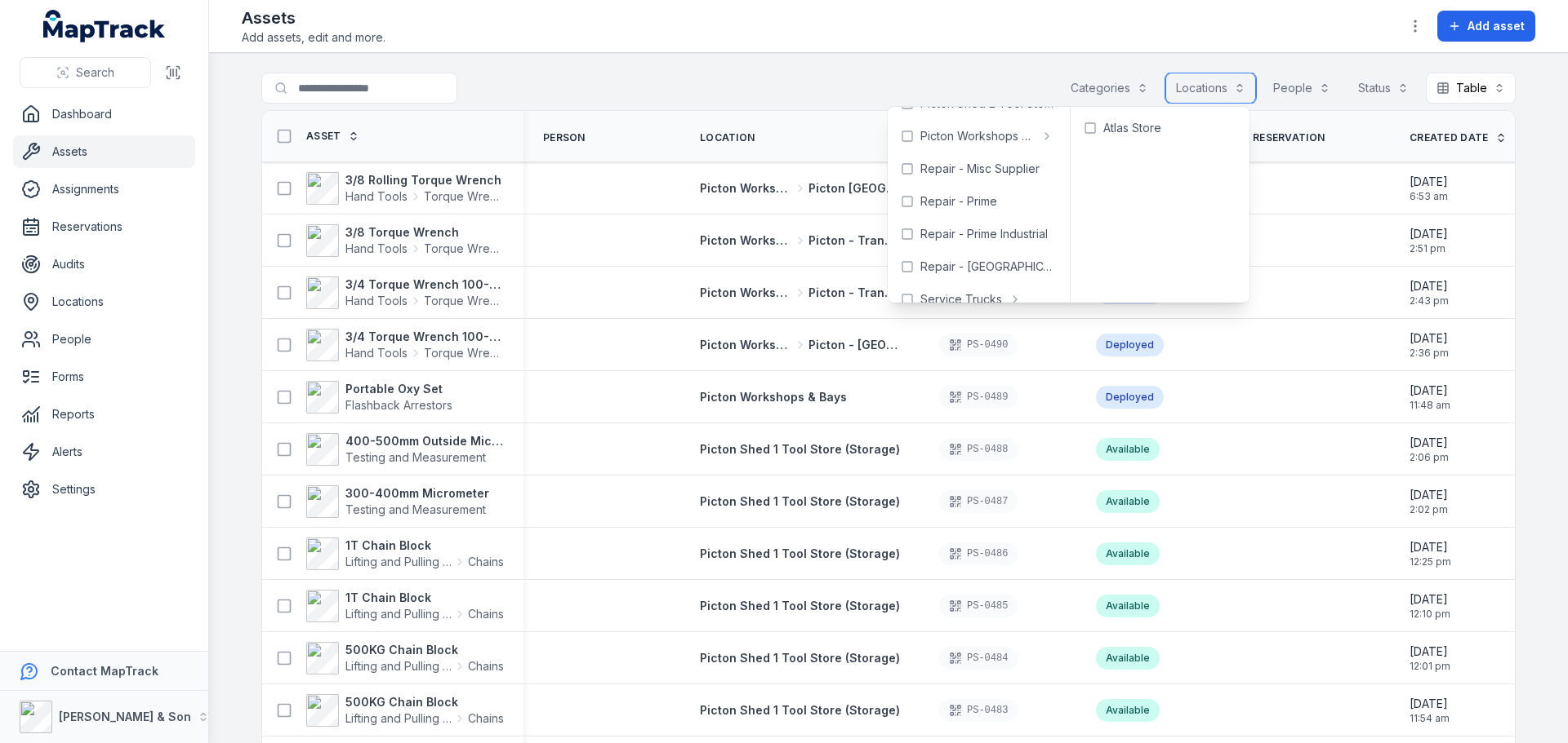
scroll to position [434, 0]
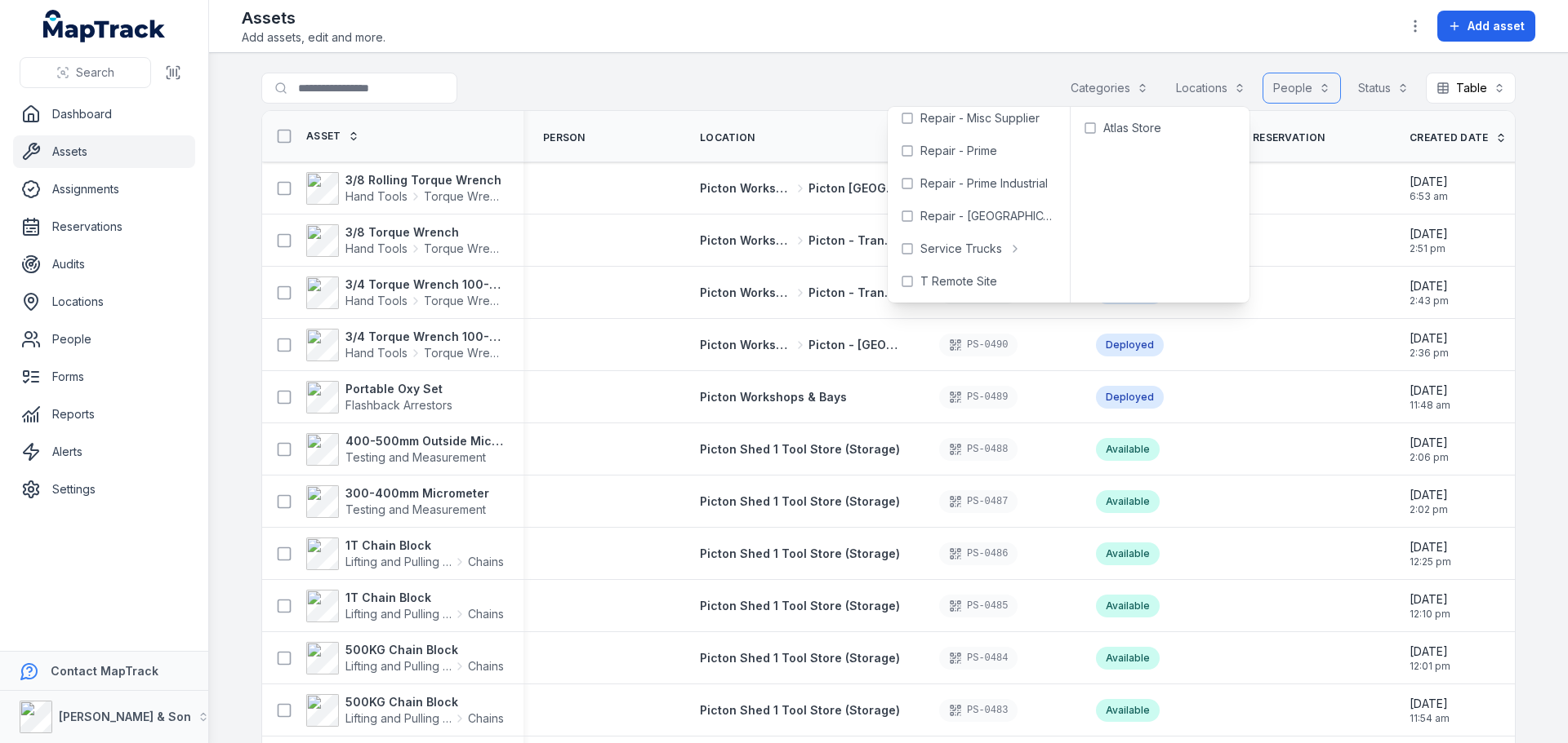
click at [1288, 83] on button "People" at bounding box center [1301, 88] width 78 height 31
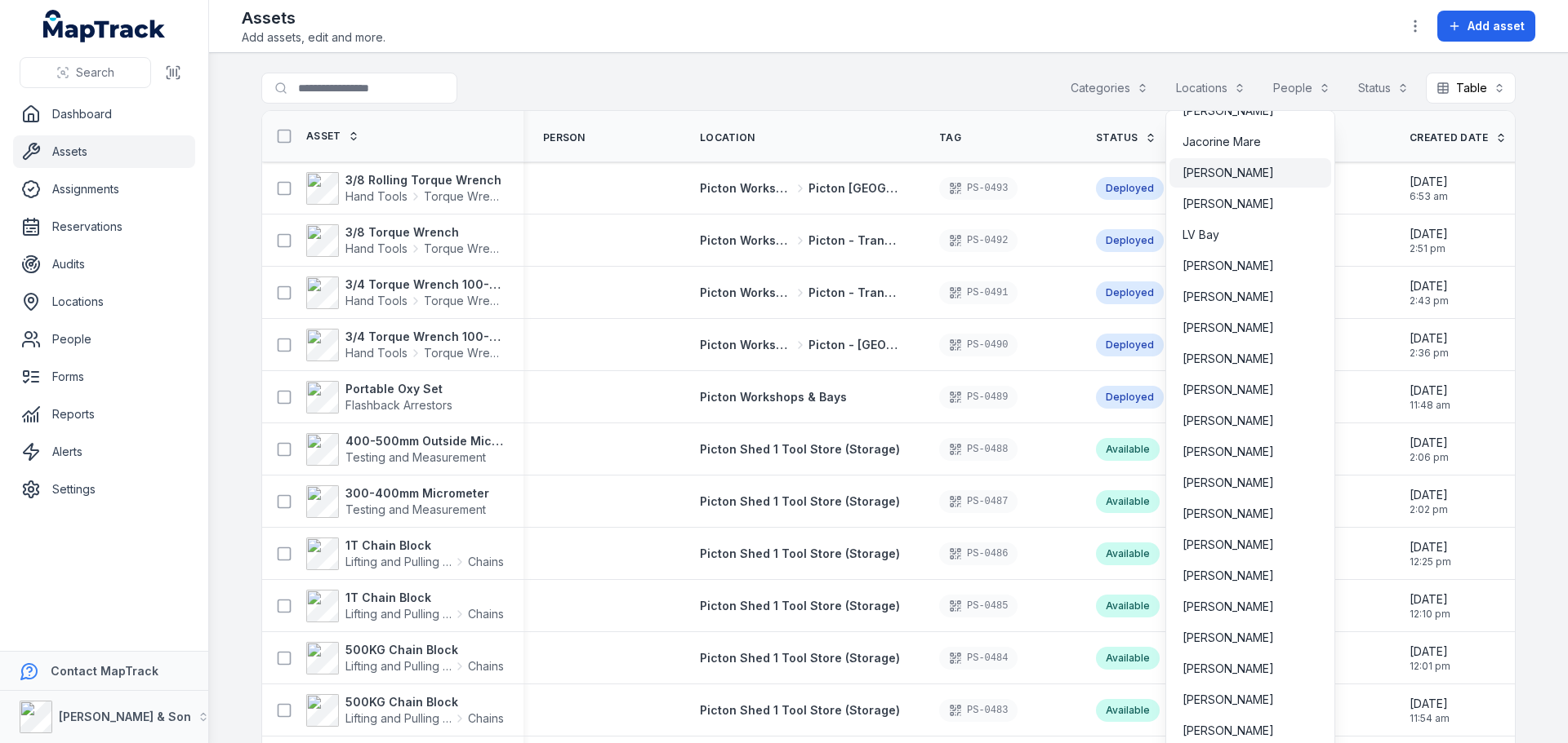
scroll to position [0, 0]
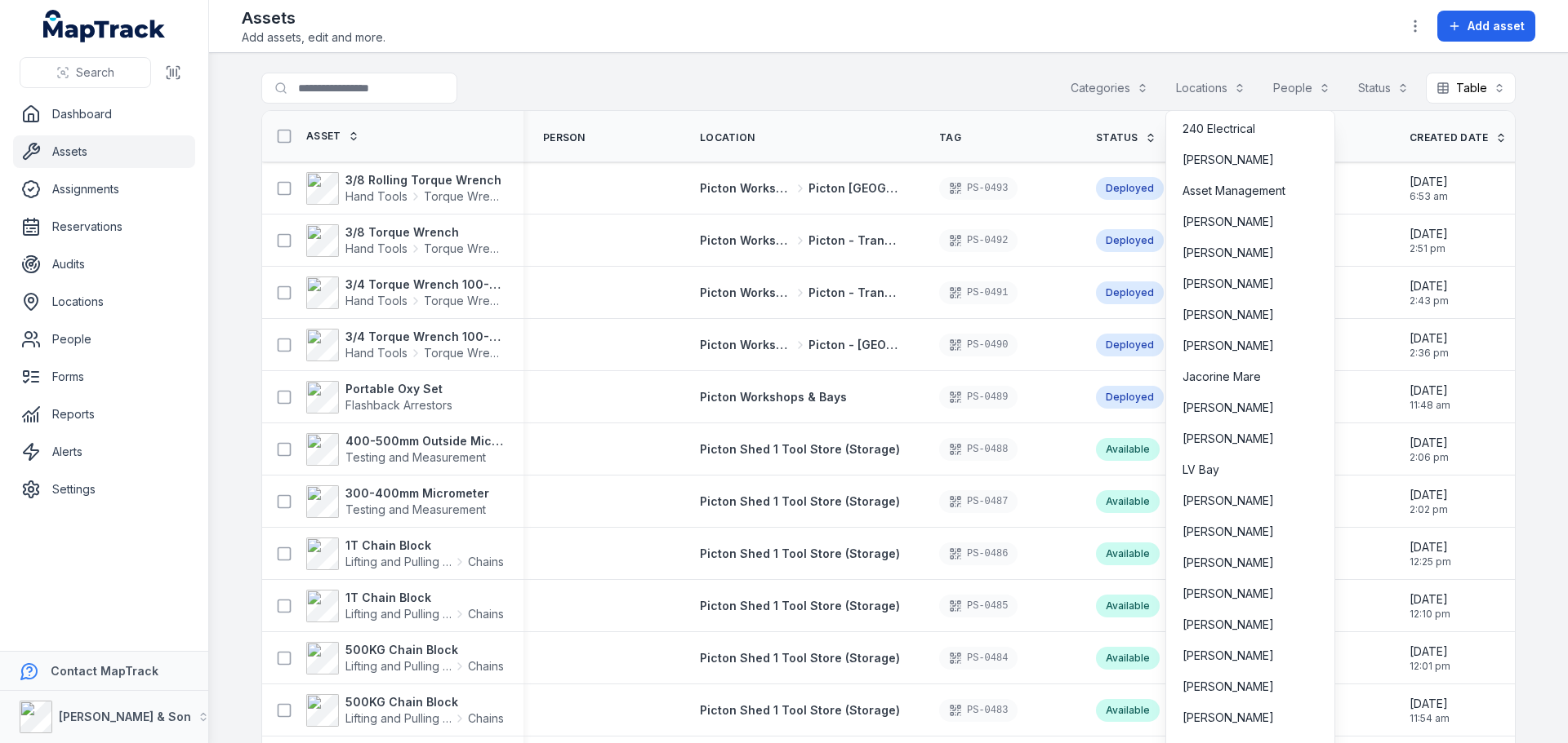
click at [1054, 42] on div "Toggle Navigation Assets Add assets, edit and more. Add asset Search for assets…" at bounding box center [888, 371] width 1359 height 743
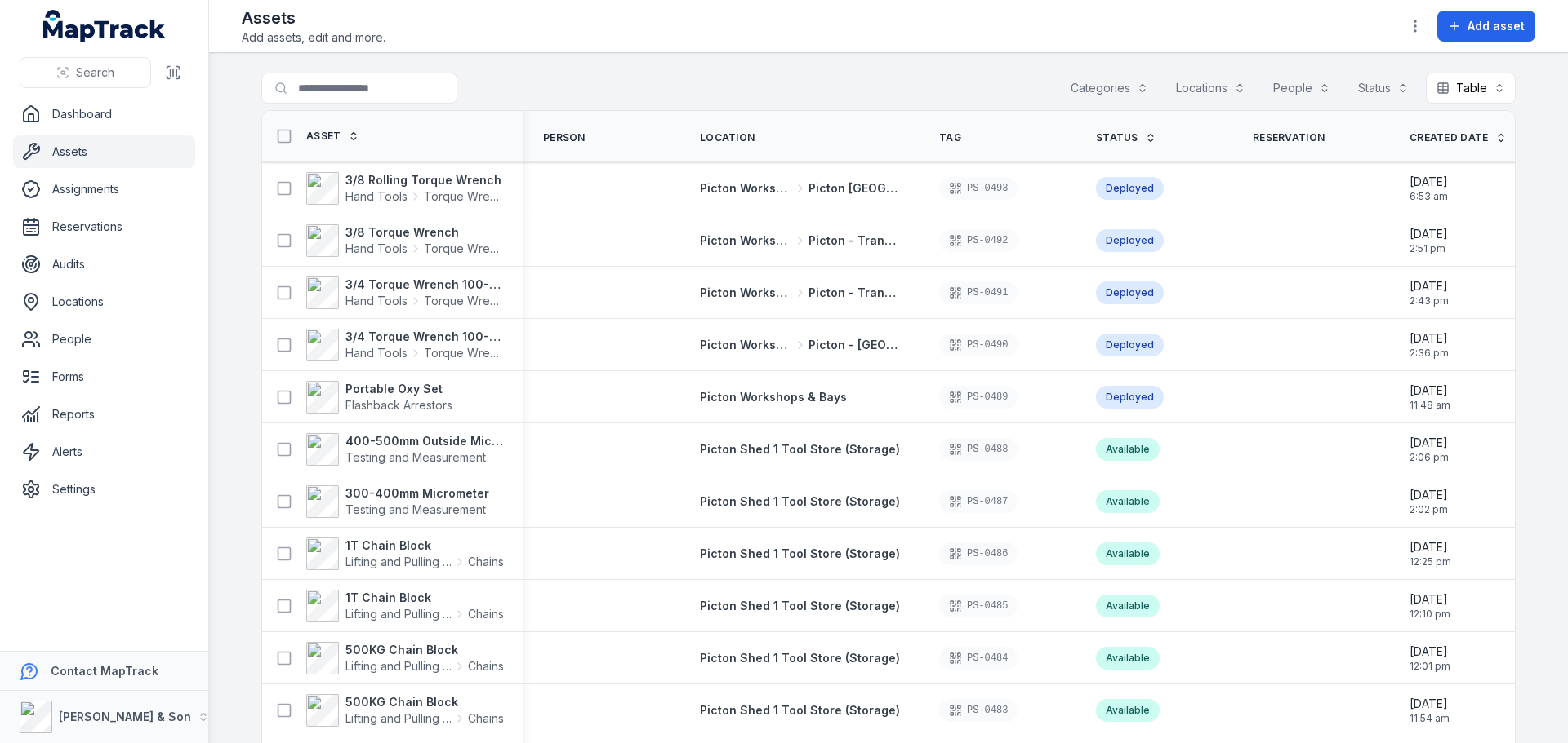
click at [1433, 33] on div "Add asset" at bounding box center [1467, 26] width 136 height 31
click at [1422, 21] on icon "button" at bounding box center [1415, 26] width 16 height 16
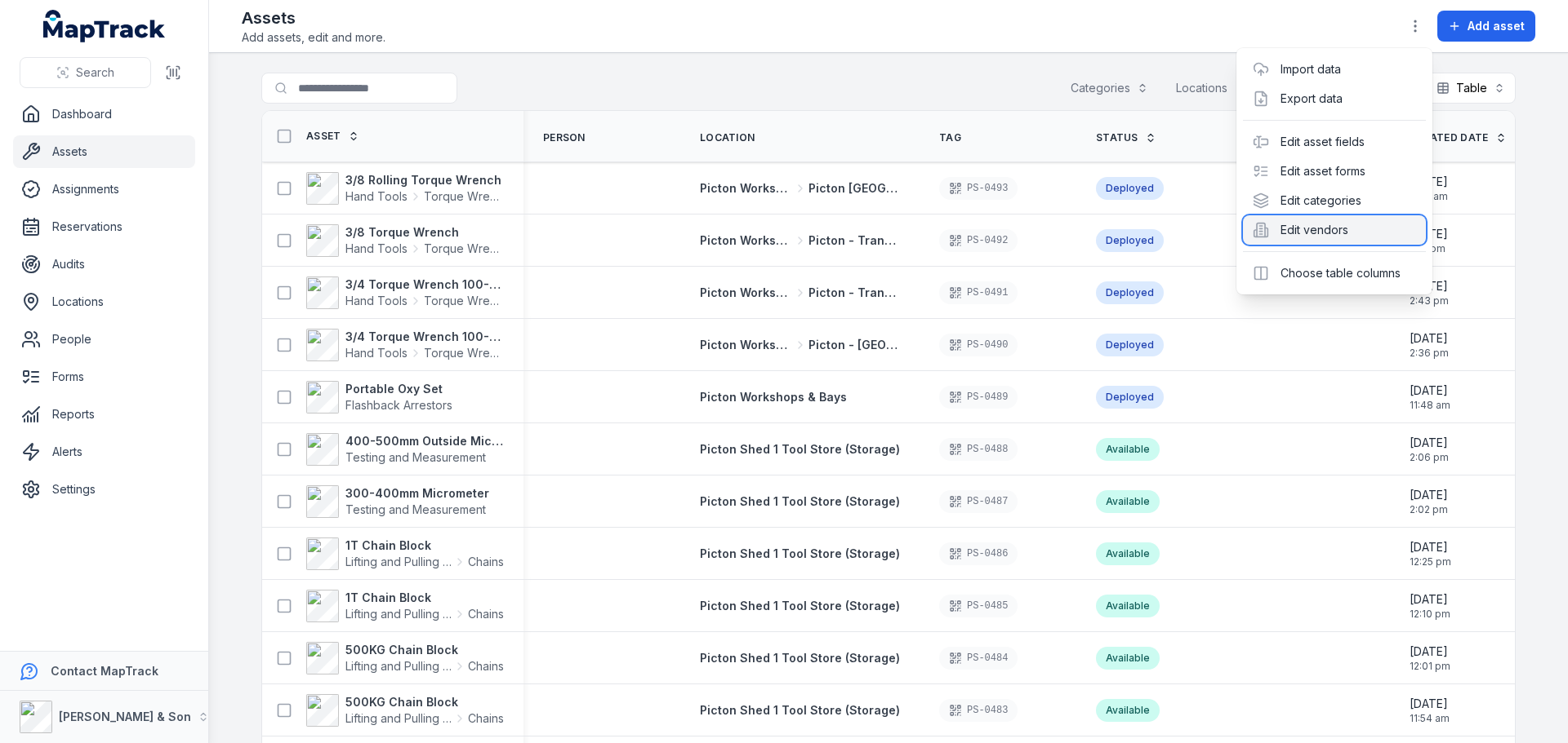
click at [1336, 235] on div "Edit vendors" at bounding box center [1335, 230] width 183 height 29
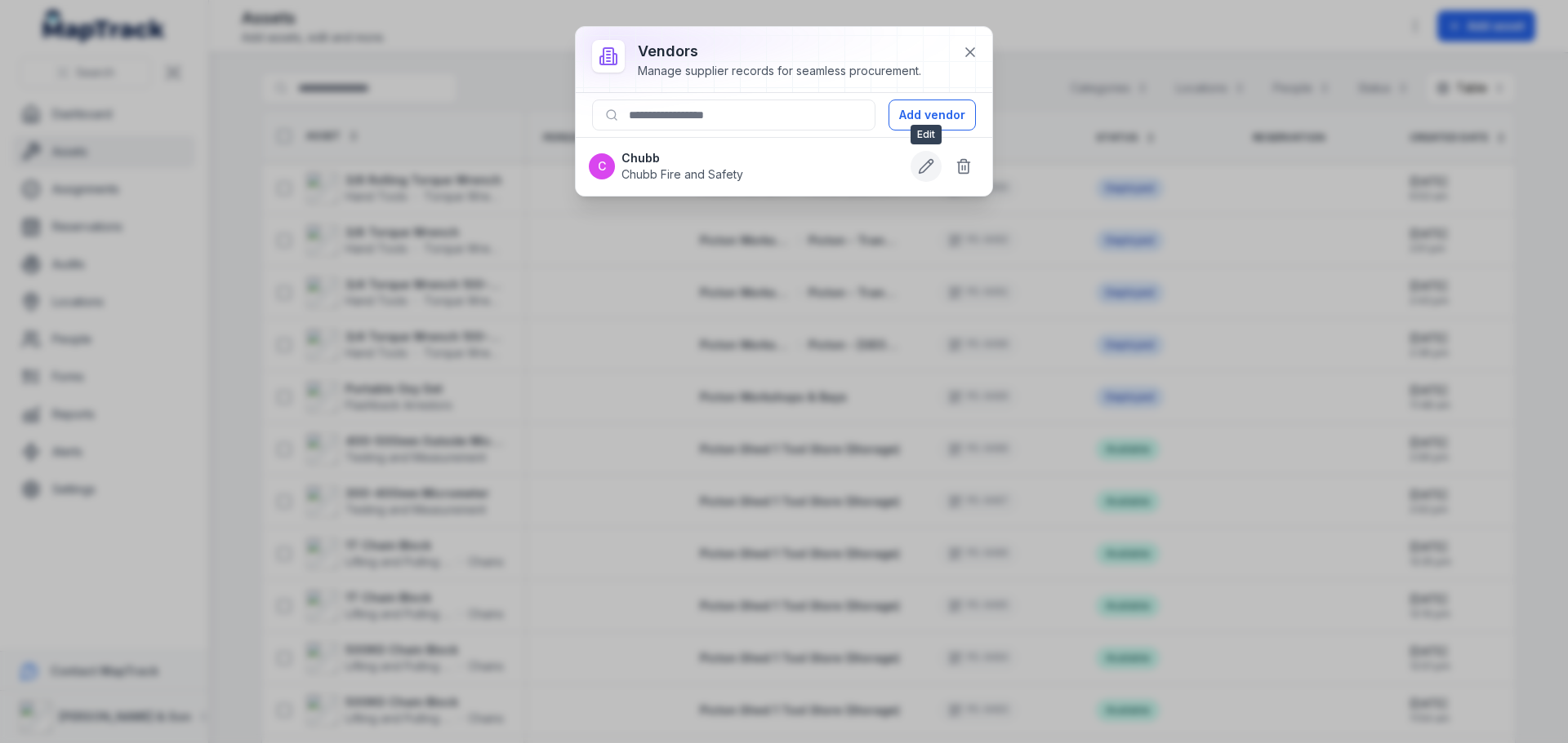
click at [916, 168] on button at bounding box center [926, 167] width 31 height 31
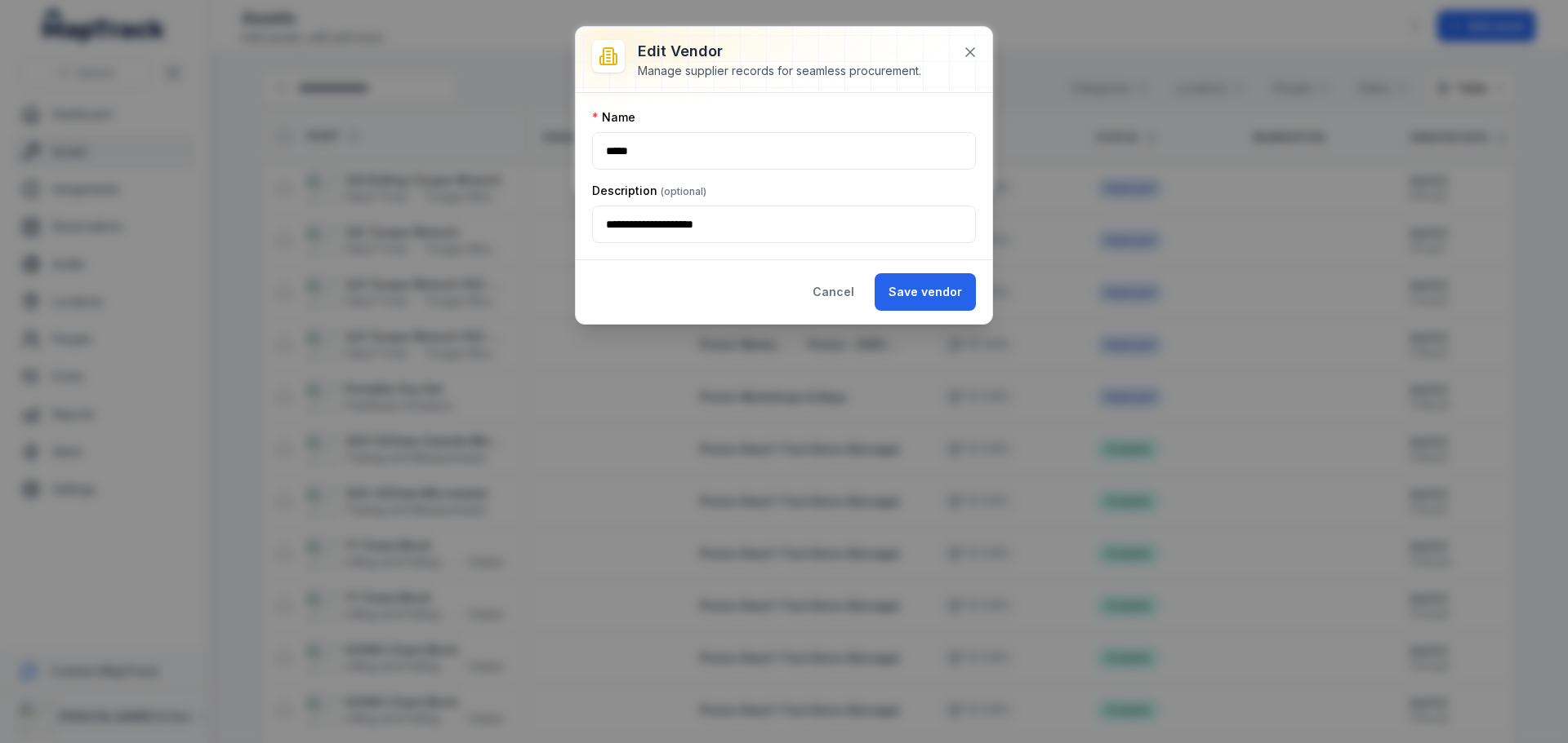
click at [857, 287] on button "Cancel" at bounding box center [833, 292] width 69 height 38
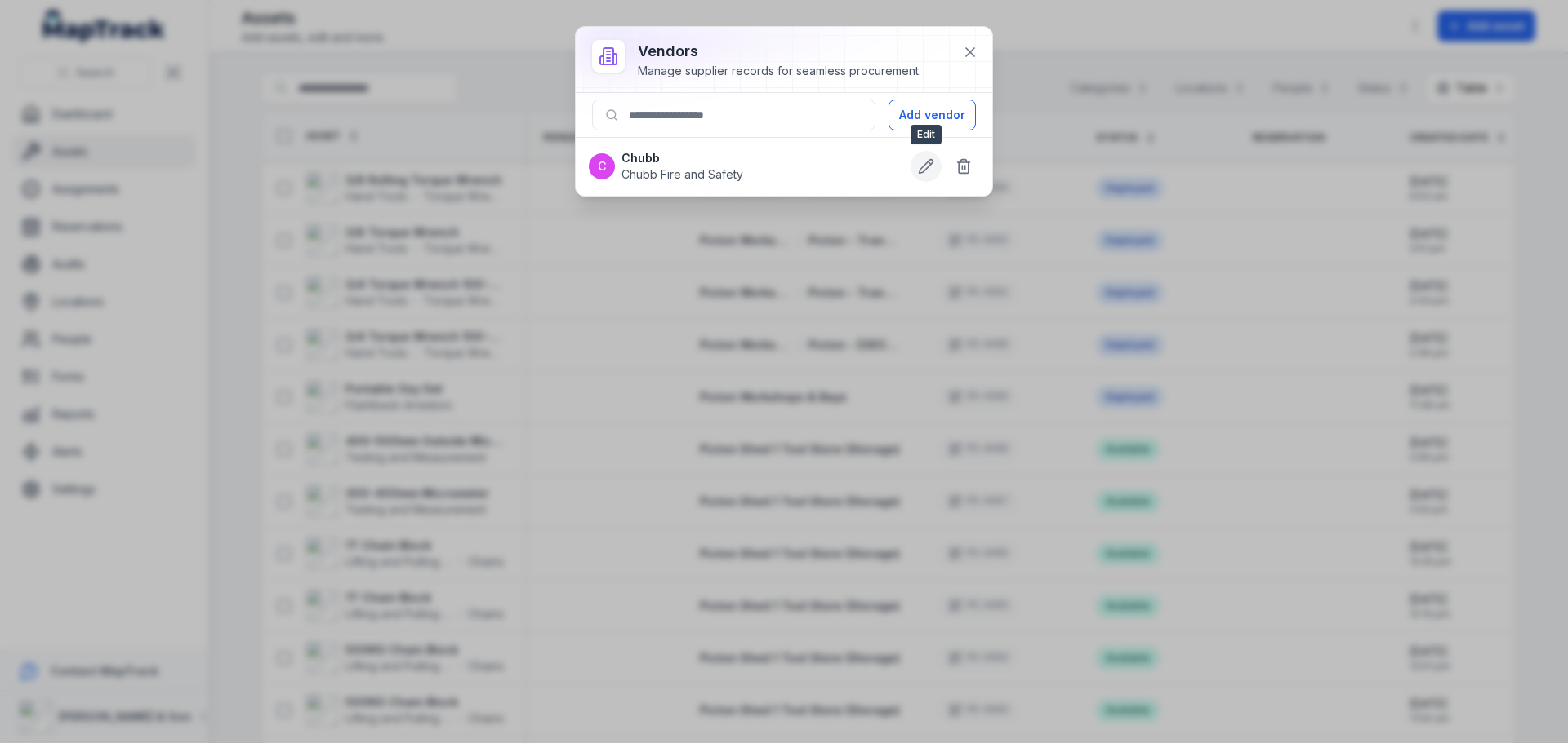
click at [929, 162] on icon at bounding box center [930, 163] width 3 height 3
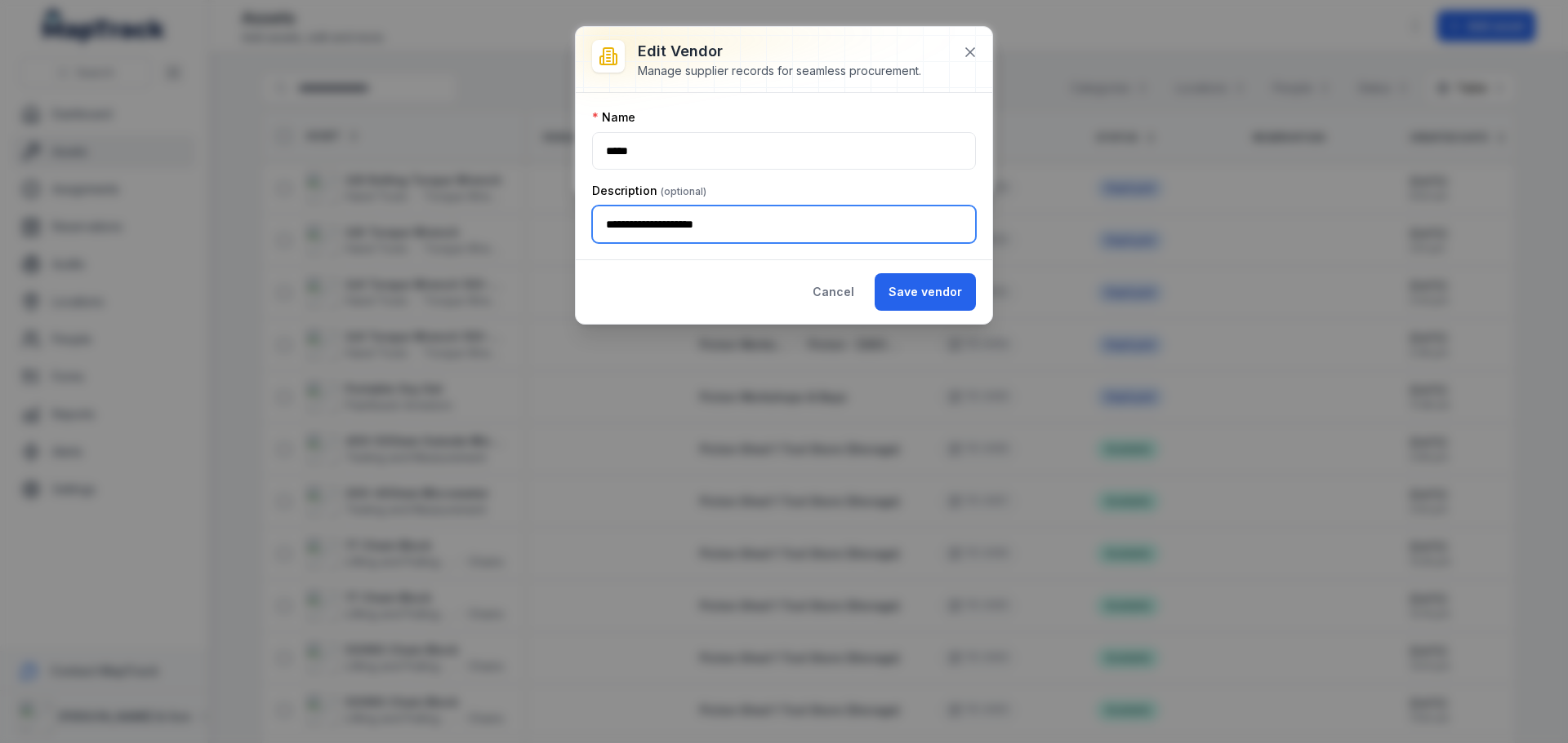
drag, startPoint x: 788, startPoint y: 226, endPoint x: 556, endPoint y: 230, distance: 232.0
click at [556, 230] on div "**********" at bounding box center [784, 371] width 1568 height 743
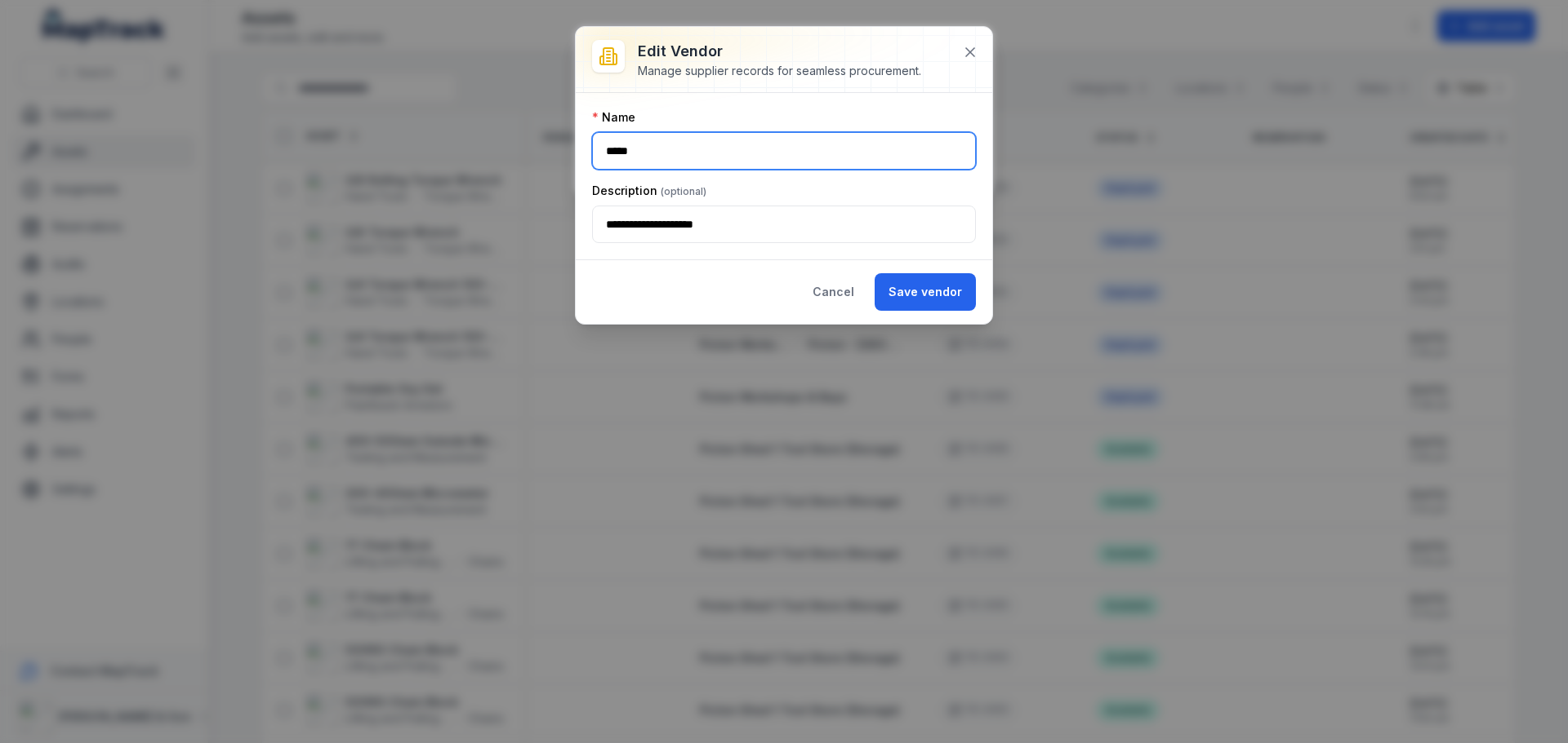
click at [677, 150] on input "*****" at bounding box center [784, 150] width 384 height 38
paste input "**********"
drag, startPoint x: 642, startPoint y: 148, endPoint x: 581, endPoint y: 148, distance: 61.0
click at [581, 148] on div "**********" at bounding box center [784, 176] width 417 height 167
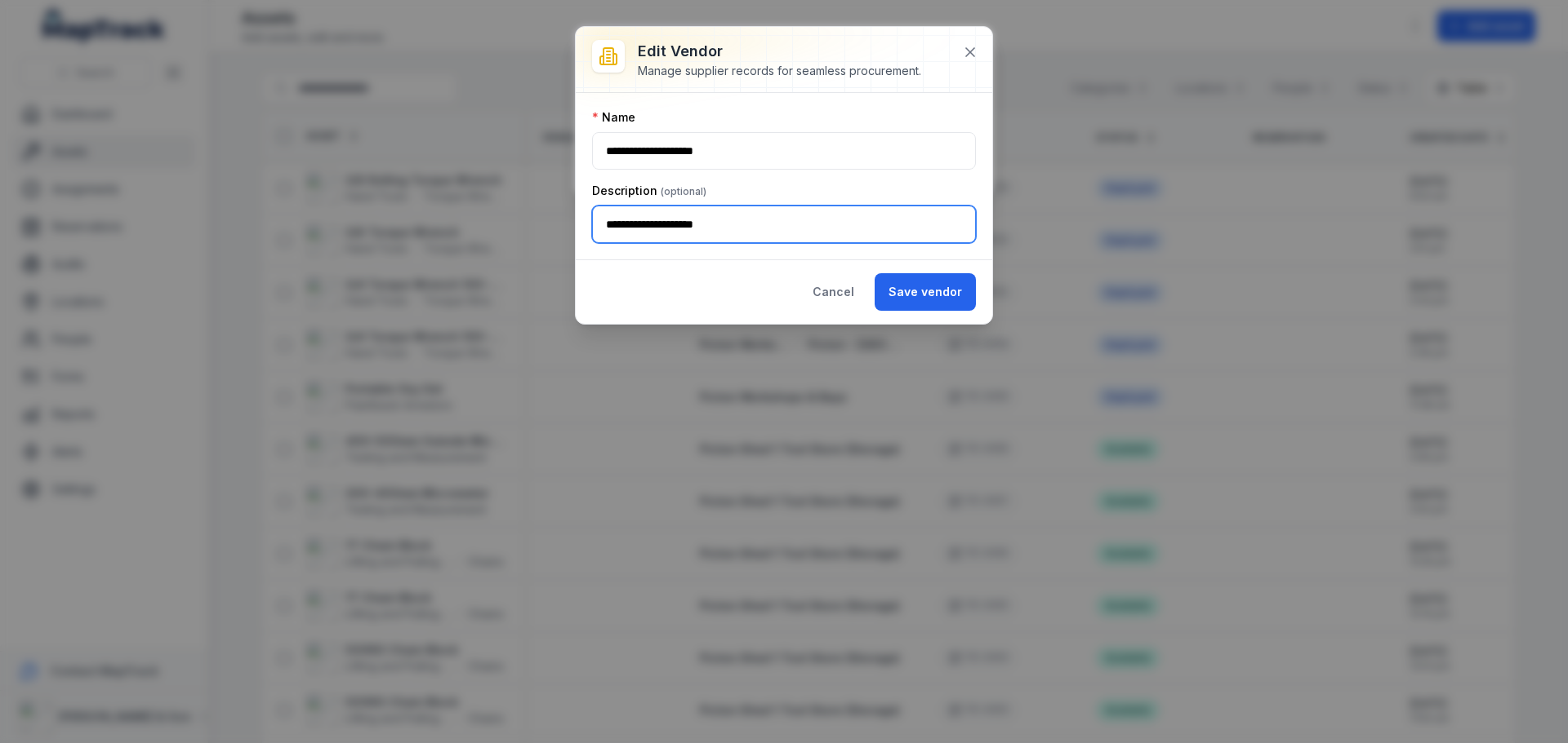
click at [751, 218] on input "**********" at bounding box center [784, 224] width 384 height 38
drag, startPoint x: 751, startPoint y: 224, endPoint x: 594, endPoint y: 239, distance: 157.7
click at [594, 239] on input "**********" at bounding box center [784, 224] width 384 height 38
click at [886, 290] on button "Save vendor" at bounding box center [925, 292] width 101 height 38
type input "*****"
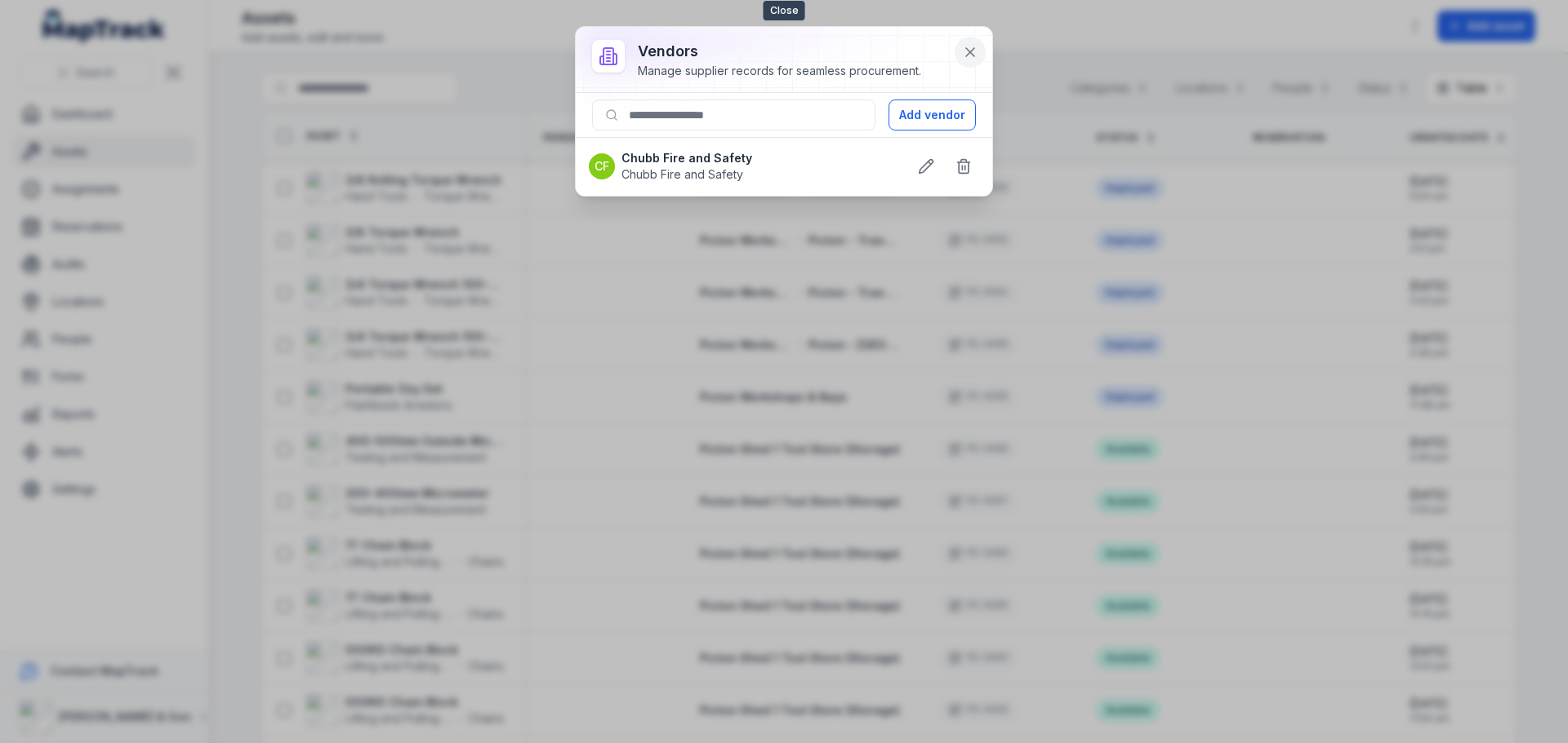
click at [976, 50] on icon at bounding box center [969, 52] width 16 height 16
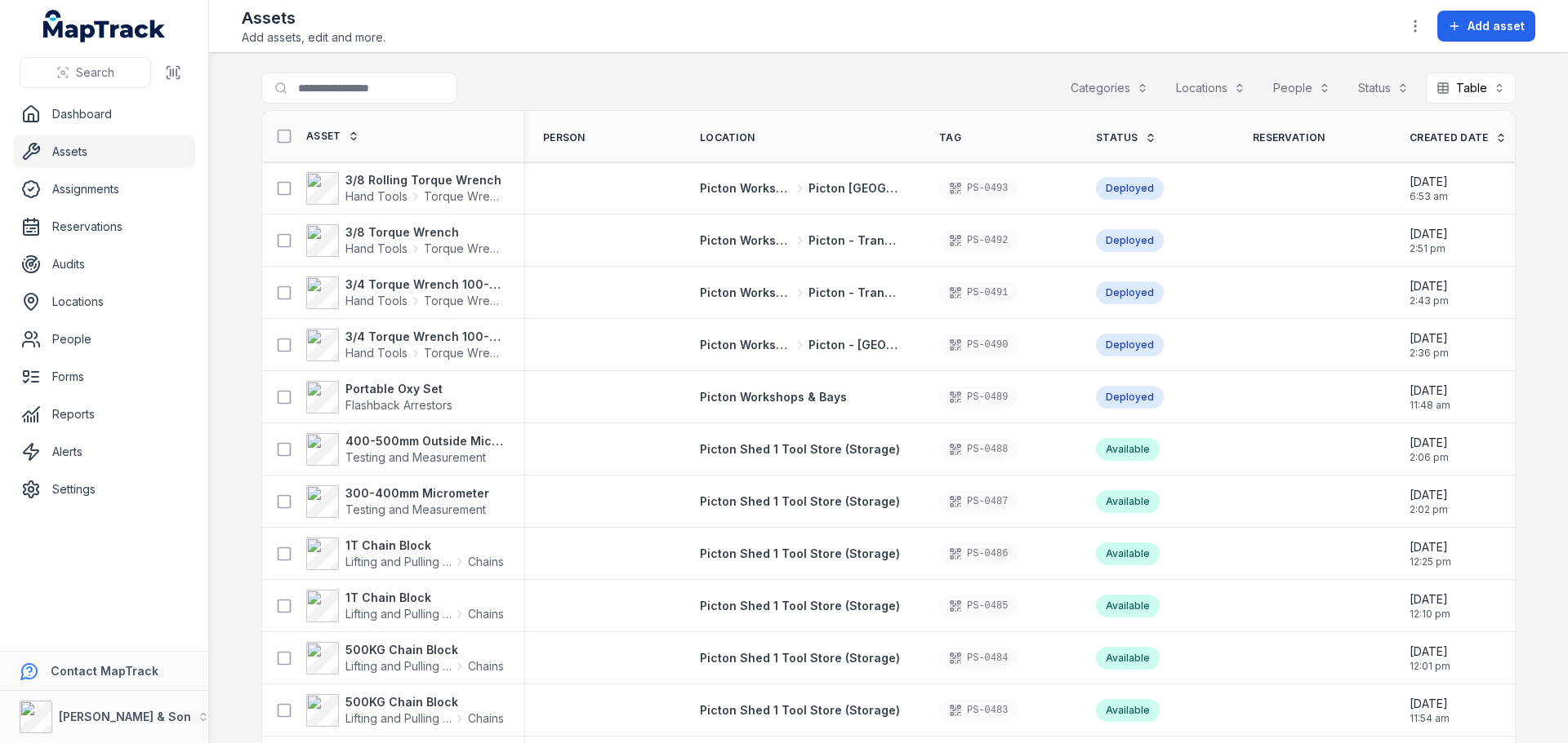
click at [1021, 24] on div "Assets Add assets, edit and more. Add asset" at bounding box center [888, 26] width 1293 height 40
click at [1407, 27] on button "button" at bounding box center [1415, 26] width 31 height 31
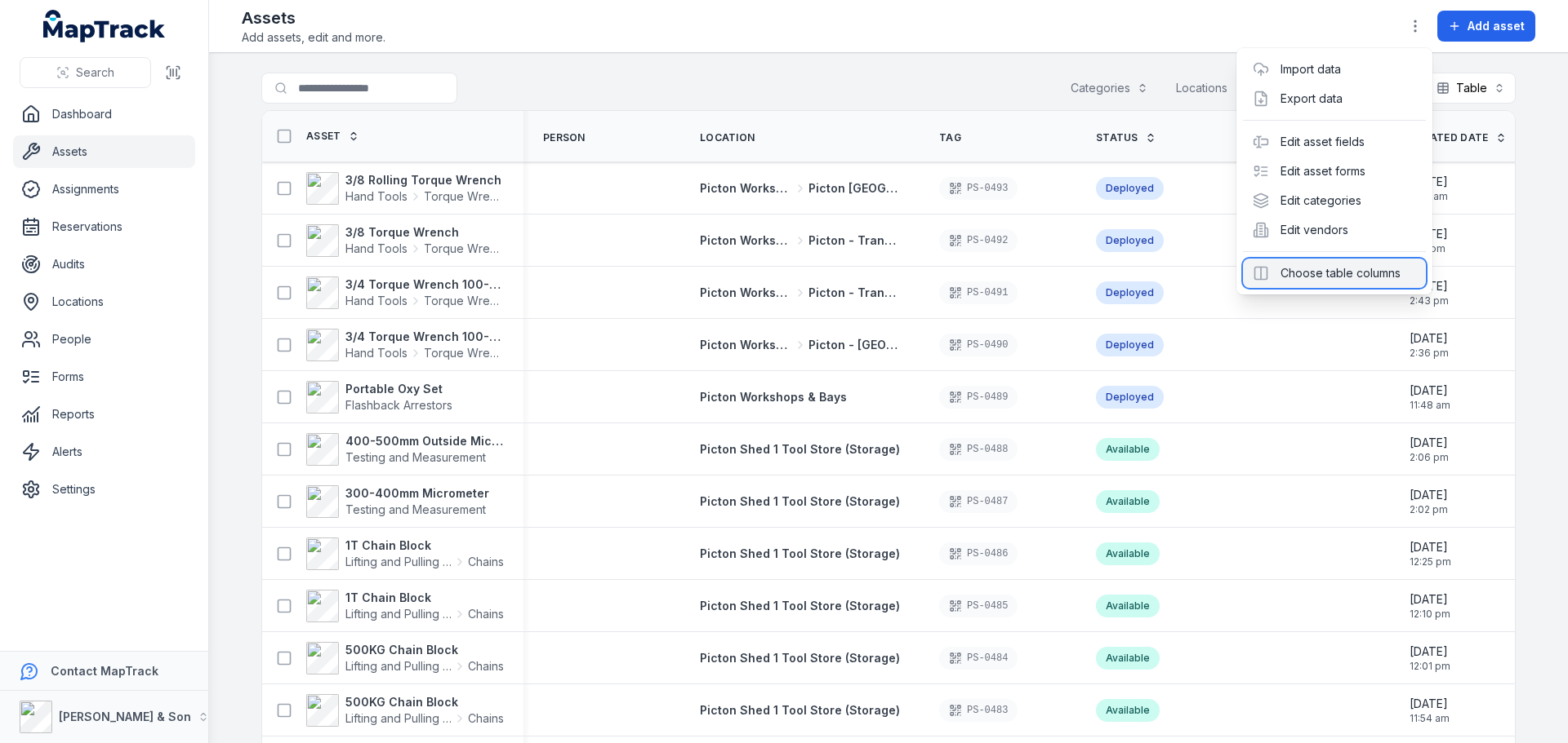
click at [1311, 274] on div "Choose table columns" at bounding box center [1335, 273] width 183 height 29
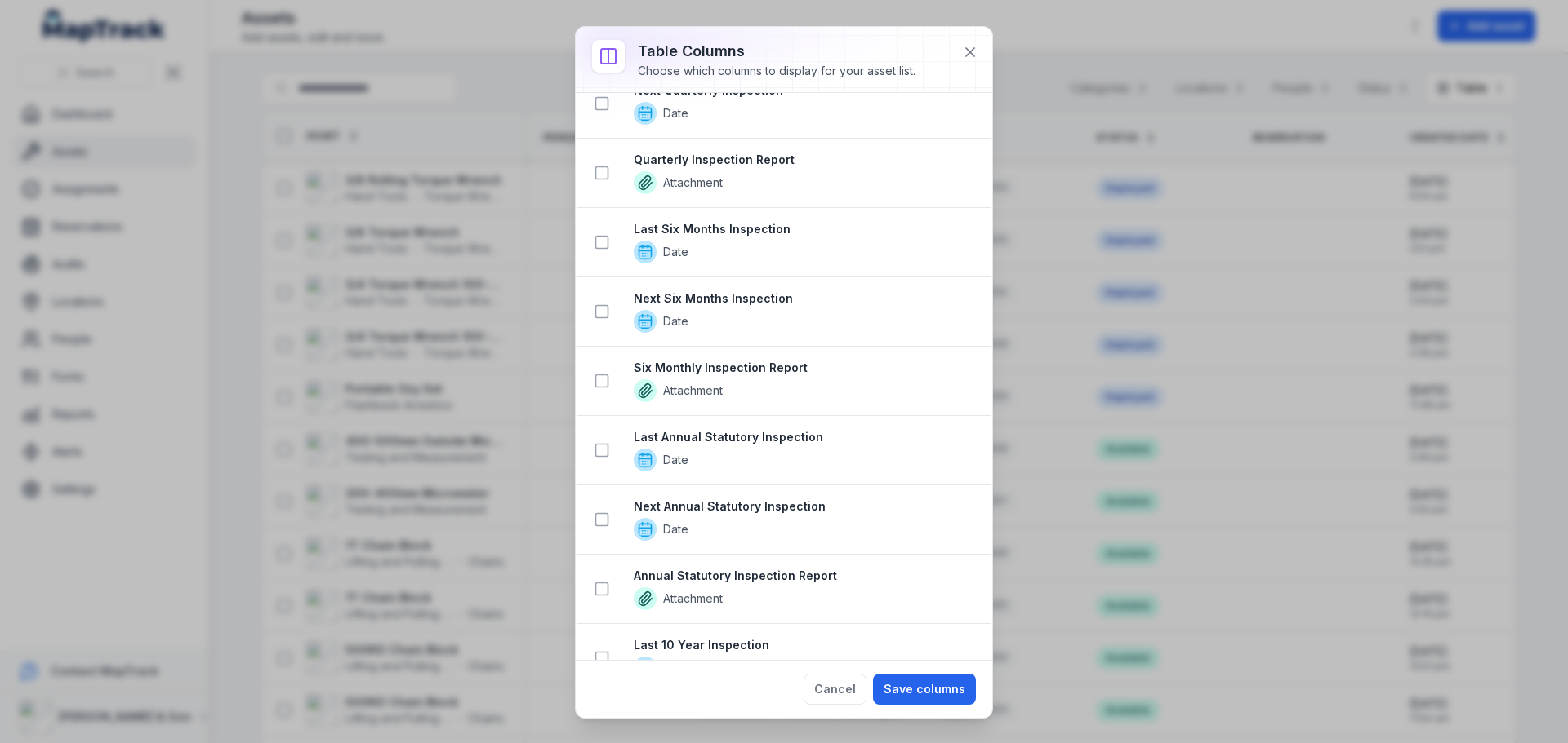
scroll to position [2040, 0]
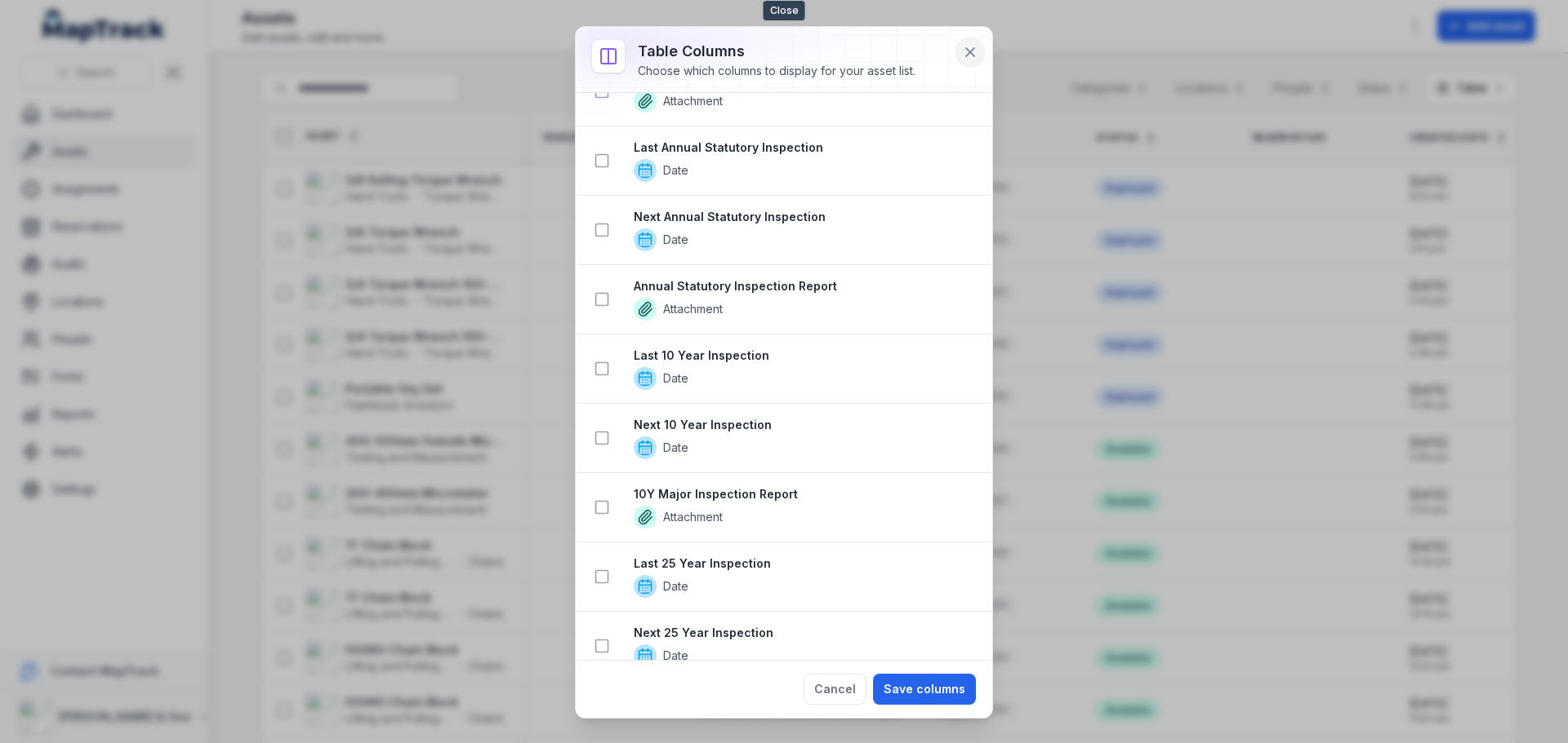
click at [970, 40] on button at bounding box center [970, 52] width 31 height 31
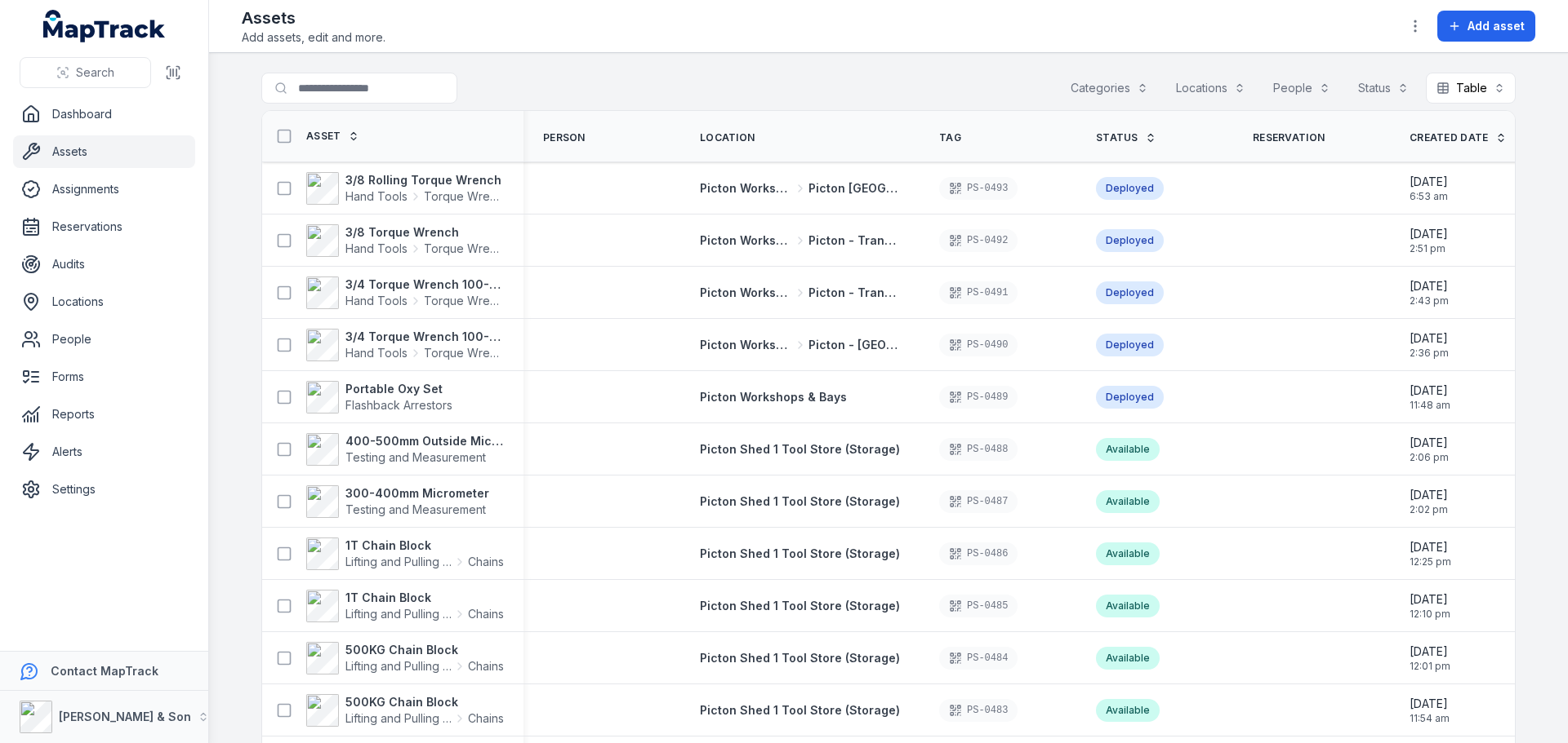
click at [937, 38] on div "Assets Add assets, edit and more. Add asset" at bounding box center [888, 26] width 1293 height 40
